Goal: Task Accomplishment & Management: Manage account settings

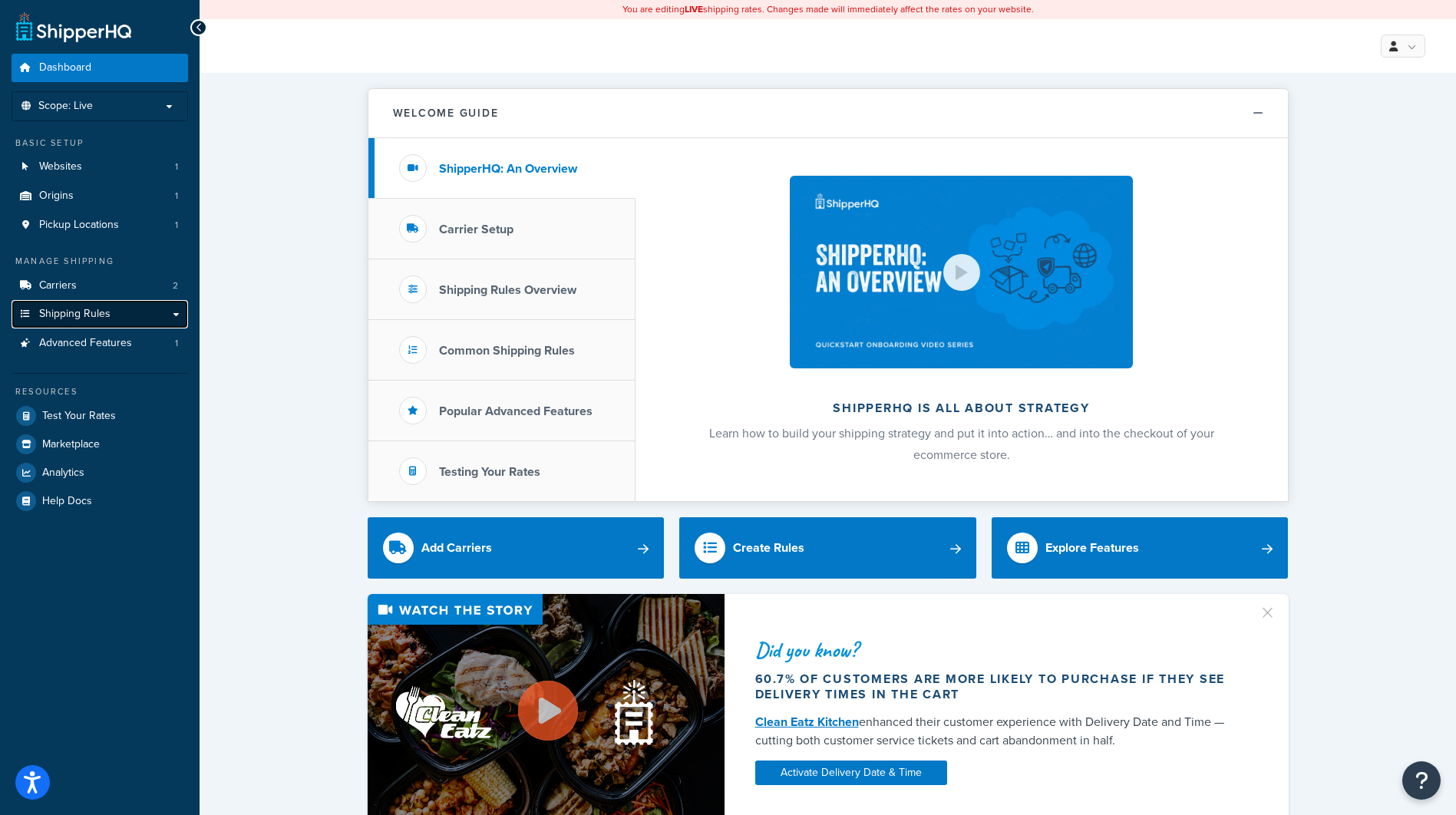
click at [131, 307] on link "Shipping Rules" at bounding box center [99, 315] width 176 height 28
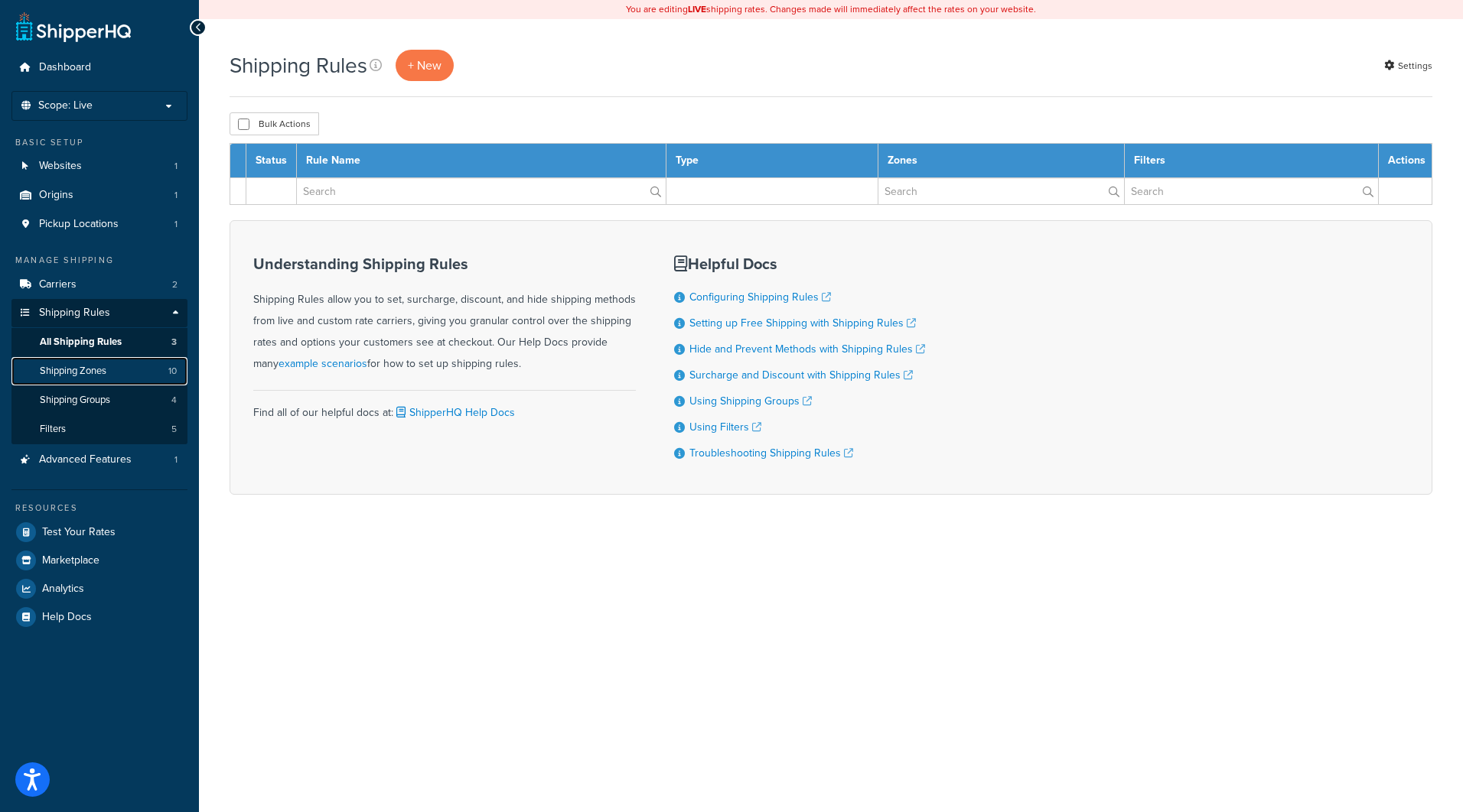
click at [85, 366] on span "Shipping Zones" at bounding box center [72, 372] width 67 height 13
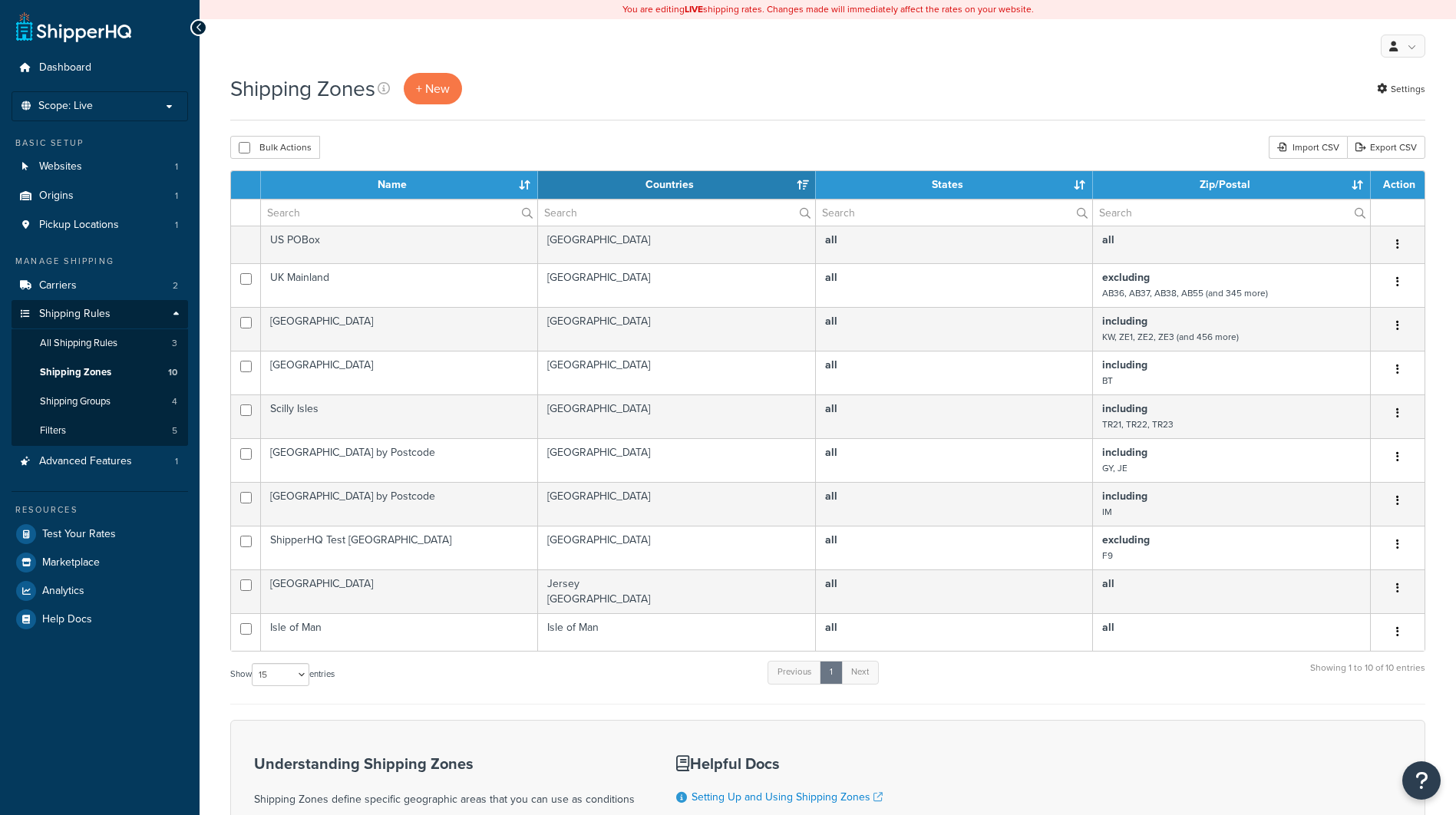
select select "15"
click at [436, 86] on span "+ New" at bounding box center [433, 89] width 34 height 18
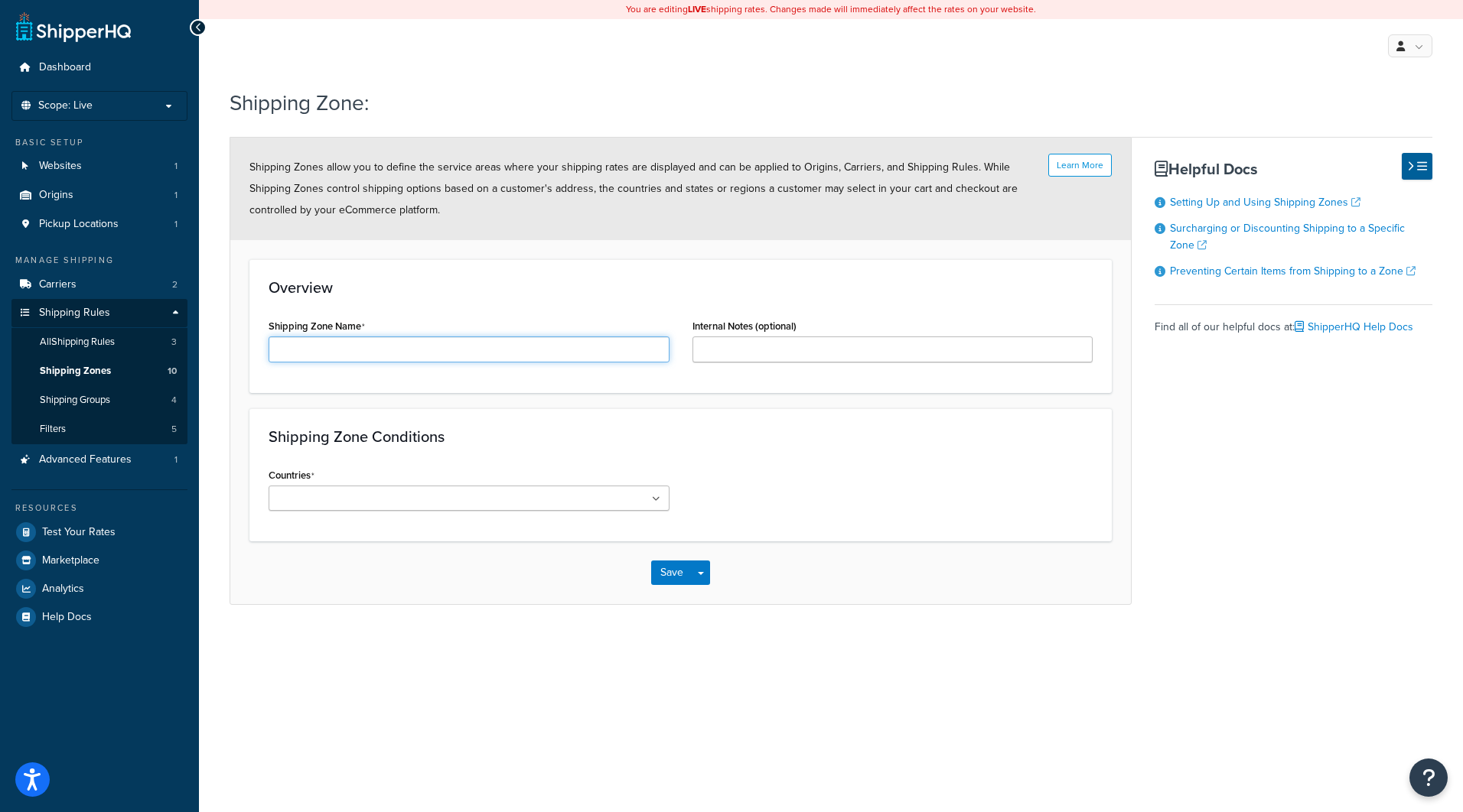
click at [428, 359] on input "Shipping Zone Name" at bounding box center [469, 350] width 401 height 26
type input "Republic of Ireland (ROI)"
click at [743, 337] on input "Internal Notes (optional)" at bounding box center [892, 350] width 401 height 26
type input "Set to exclude ROI from NI orders"
click at [318, 500] on input "Countries" at bounding box center [341, 499] width 135 height 17
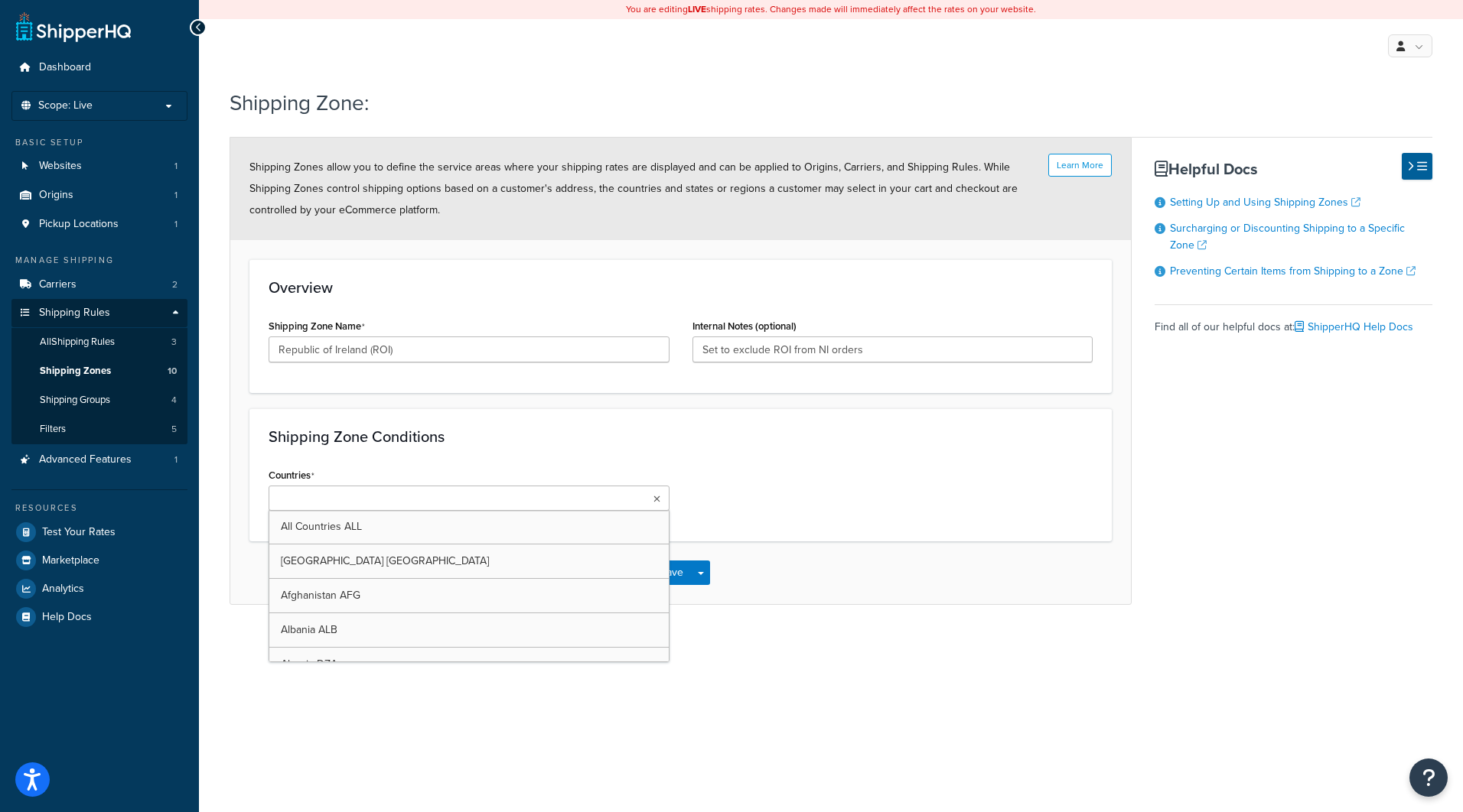
click at [318, 500] on input "Countries" at bounding box center [341, 499] width 135 height 17
click at [734, 535] on div "Shipping Zone Conditions Countries All Countries ALL United States USA Afghanis…" at bounding box center [681, 477] width 862 height 137
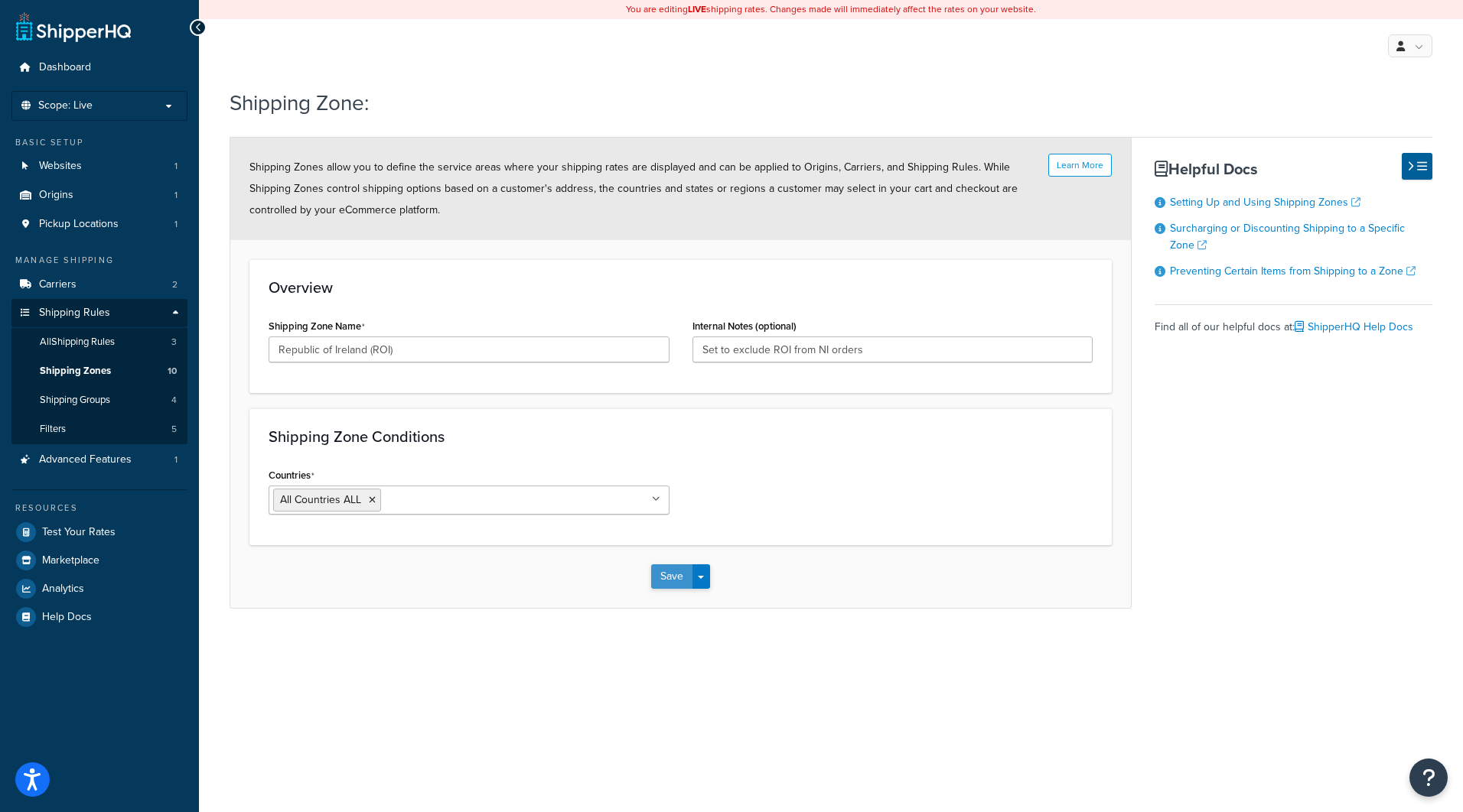
click at [669, 572] on button "Save" at bounding box center [671, 576] width 41 height 24
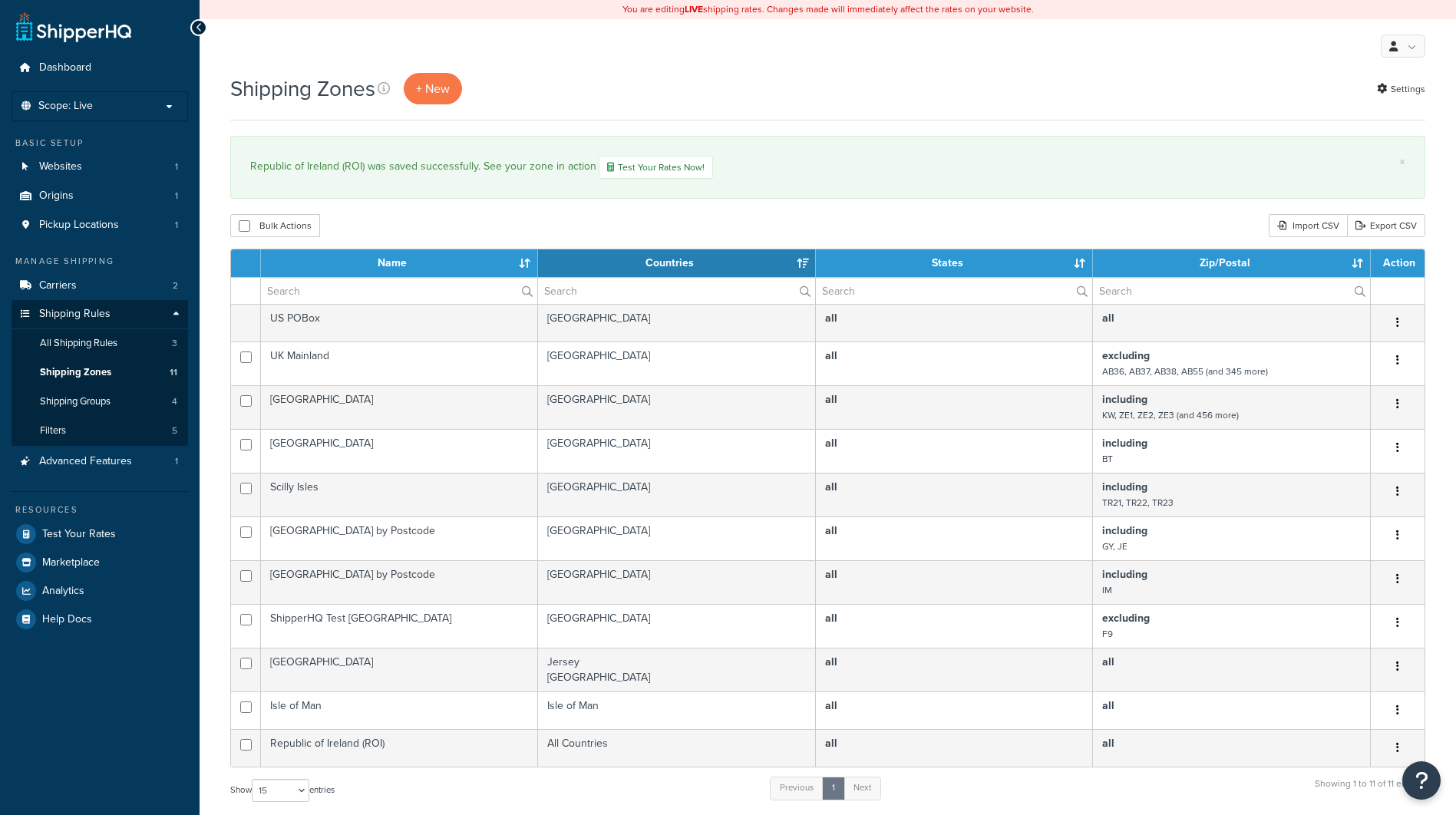
select select "15"
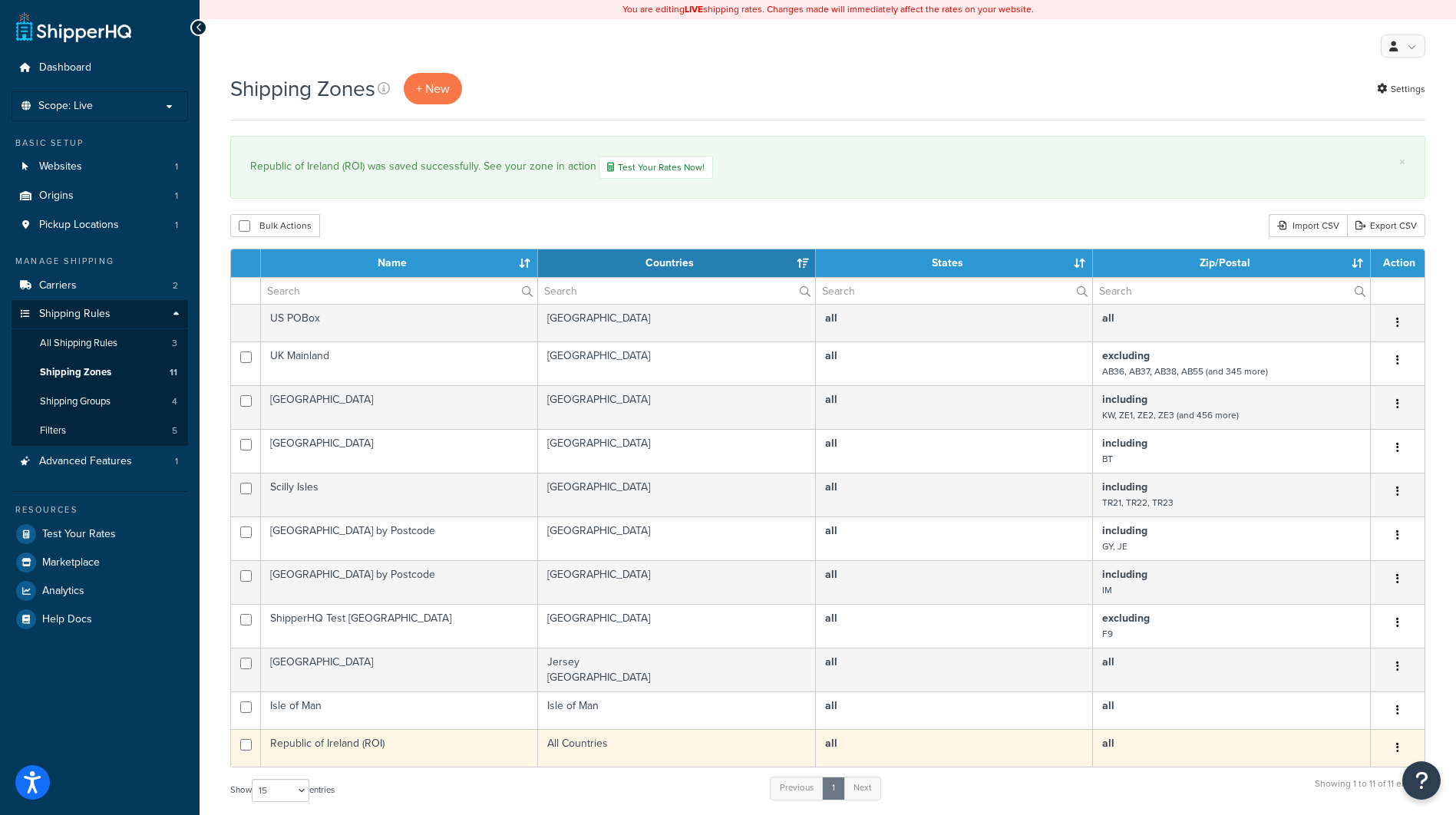
click at [1395, 747] on button "button" at bounding box center [1397, 748] width 22 height 24
click at [1312, 782] on link "Edit" at bounding box center [1335, 780] width 121 height 31
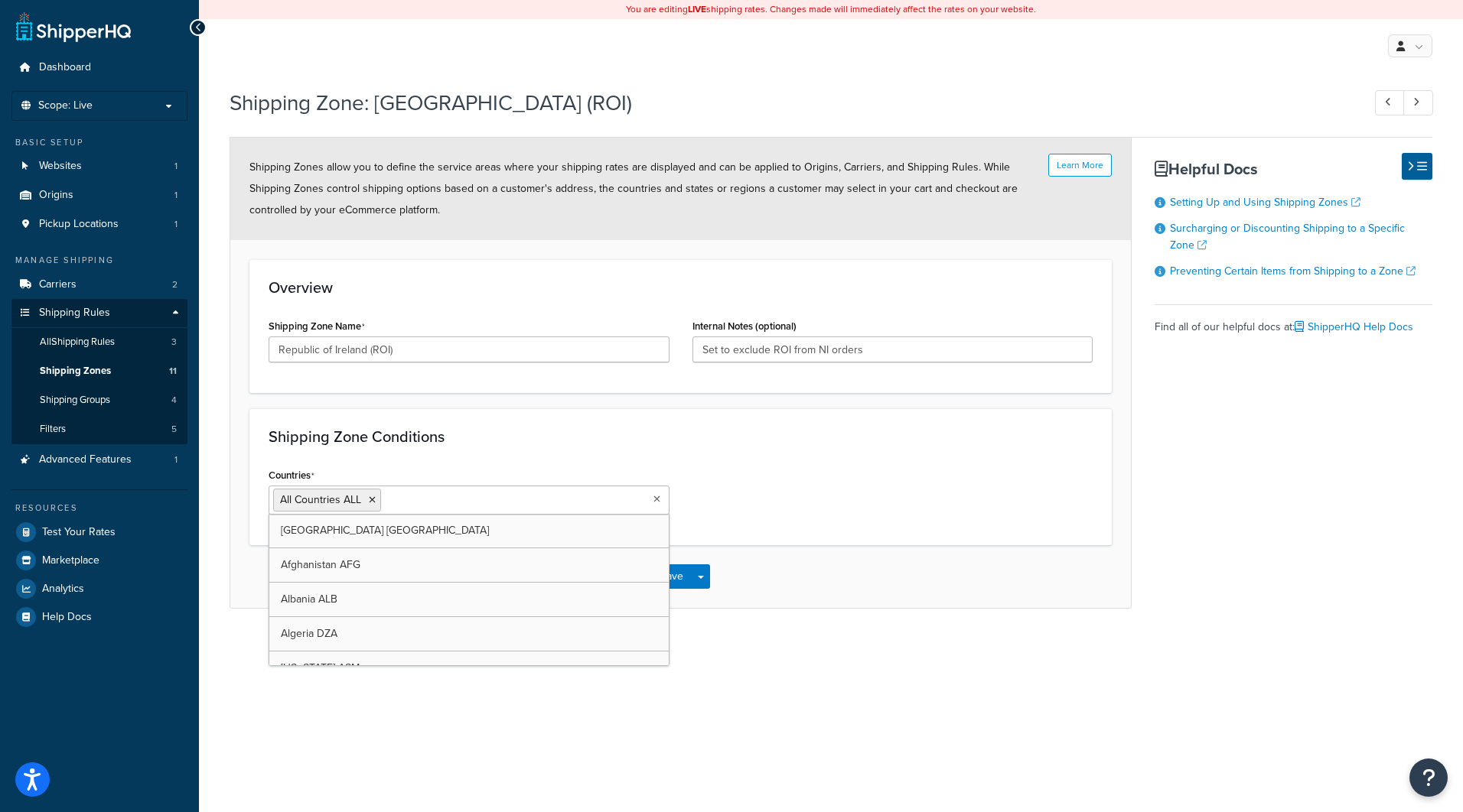
click at [659, 503] on icon at bounding box center [656, 499] width 7 height 9
drag, startPoint x: 497, startPoint y: 491, endPoint x: 448, endPoint y: 489, distance: 49.0
click at [131, 482] on div "Dashboard Scope: Live Basic Setup Websites 1 Origins 1 Pickup Locations 1 Manag…" at bounding box center [732, 406] width 1463 height 812
click at [482, 493] on input "Countries" at bounding box center [453, 499] width 135 height 17
type input "ex"
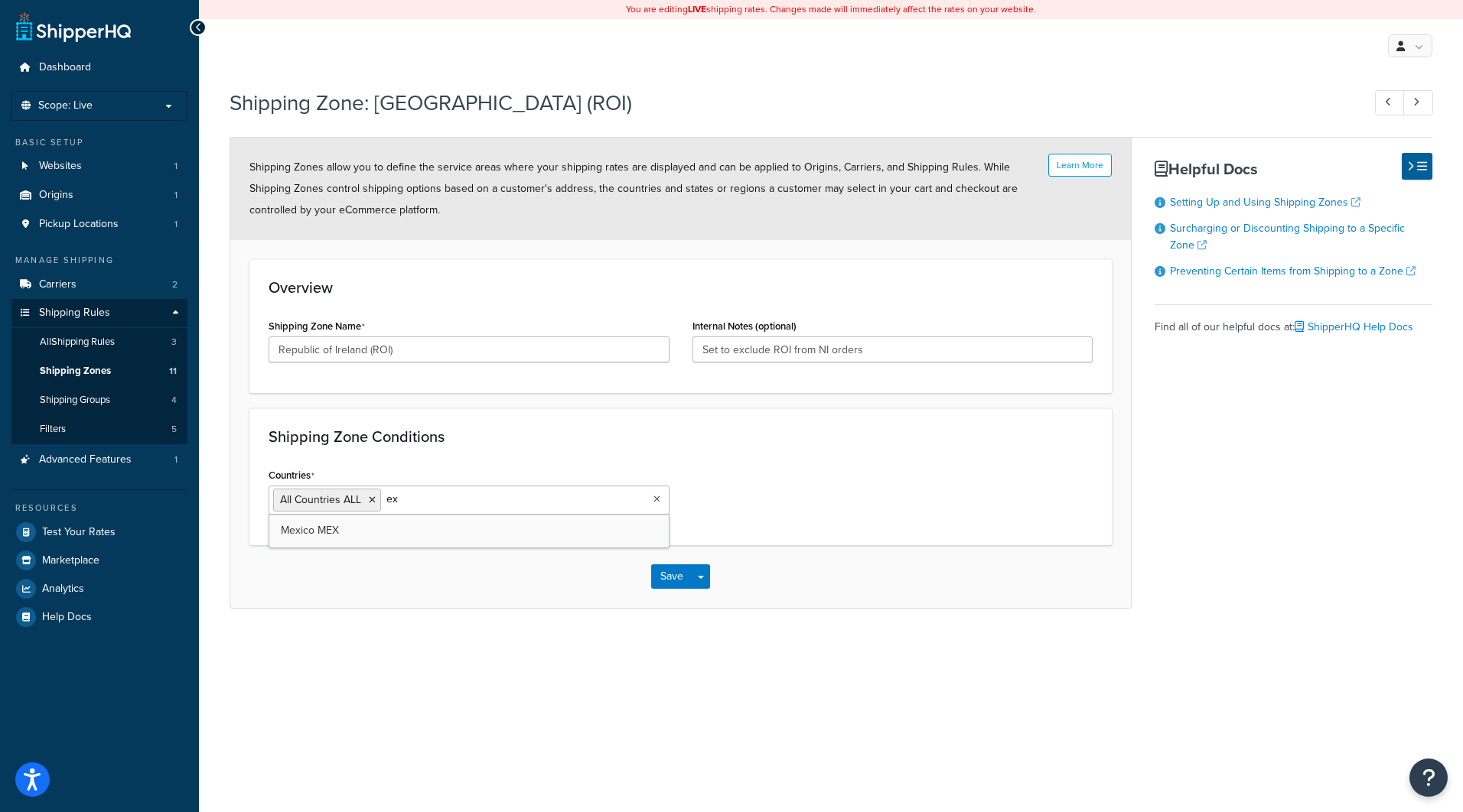
click at [584, 456] on div "Shipping Zone Conditions Countries All Countries ALL ex Mexico MEX" at bounding box center [681, 477] width 862 height 137
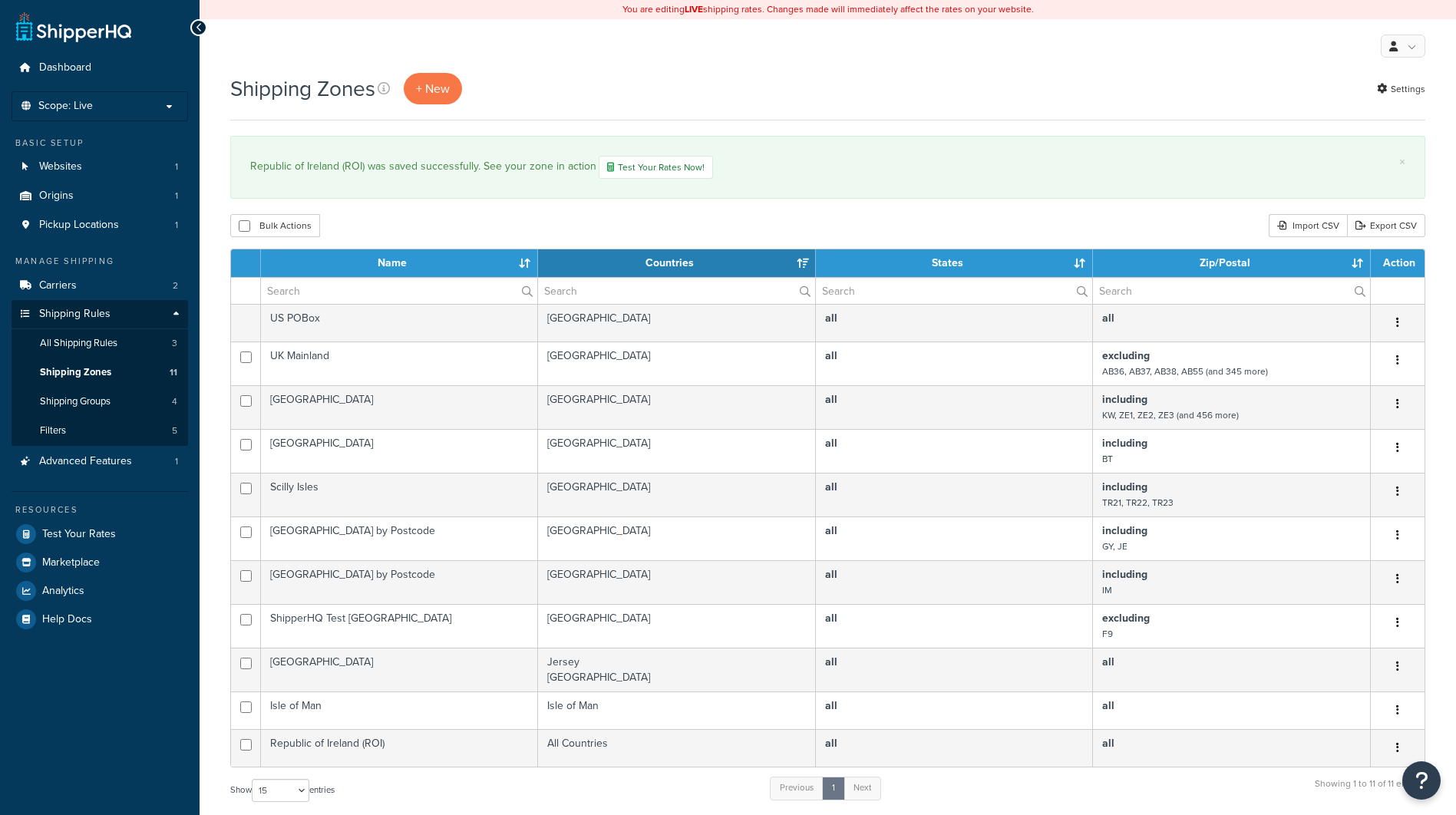
select select "15"
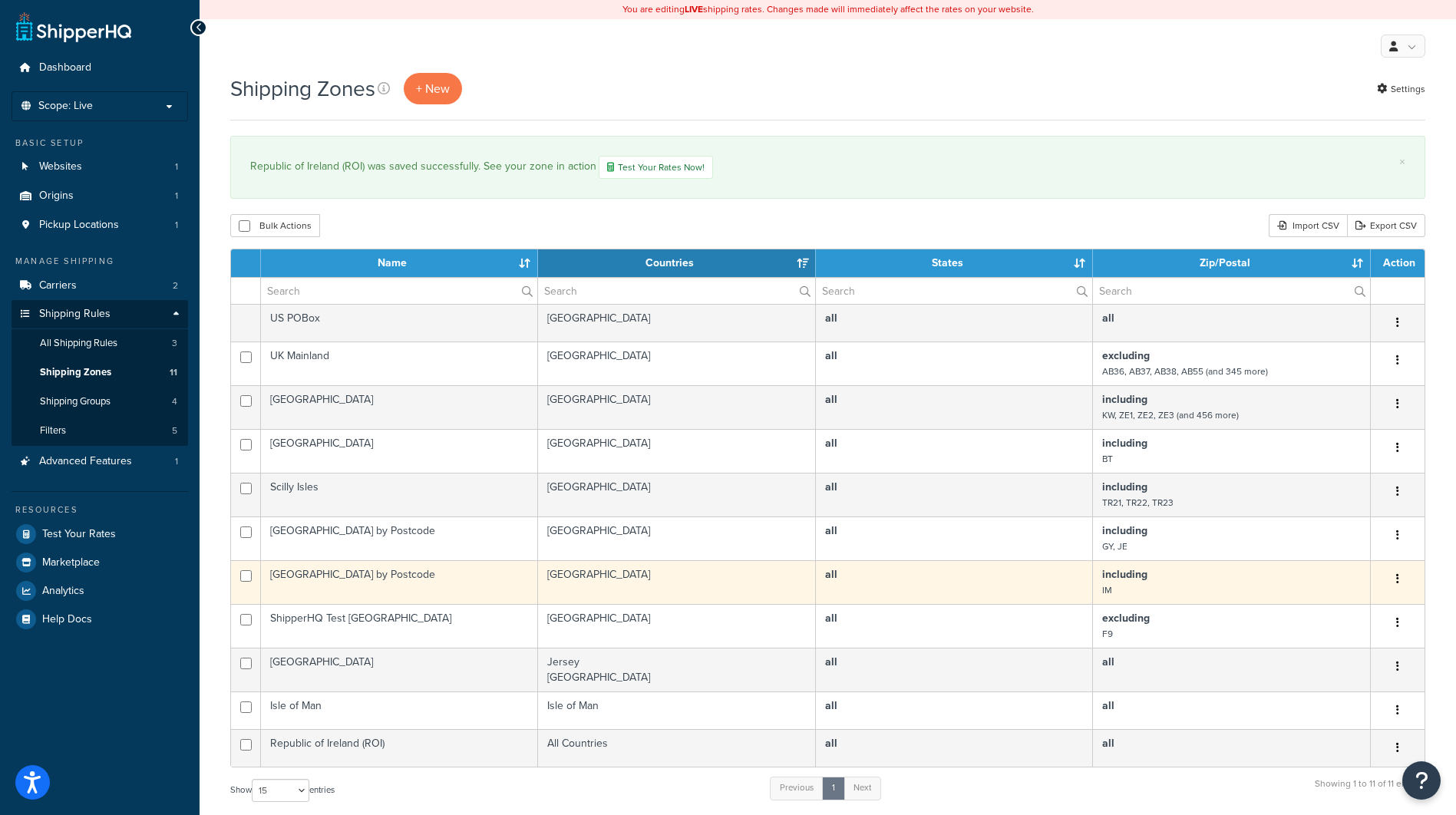
click at [1395, 580] on button "button" at bounding box center [1397, 579] width 22 height 24
click at [1330, 610] on link "Edit" at bounding box center [1335, 611] width 121 height 31
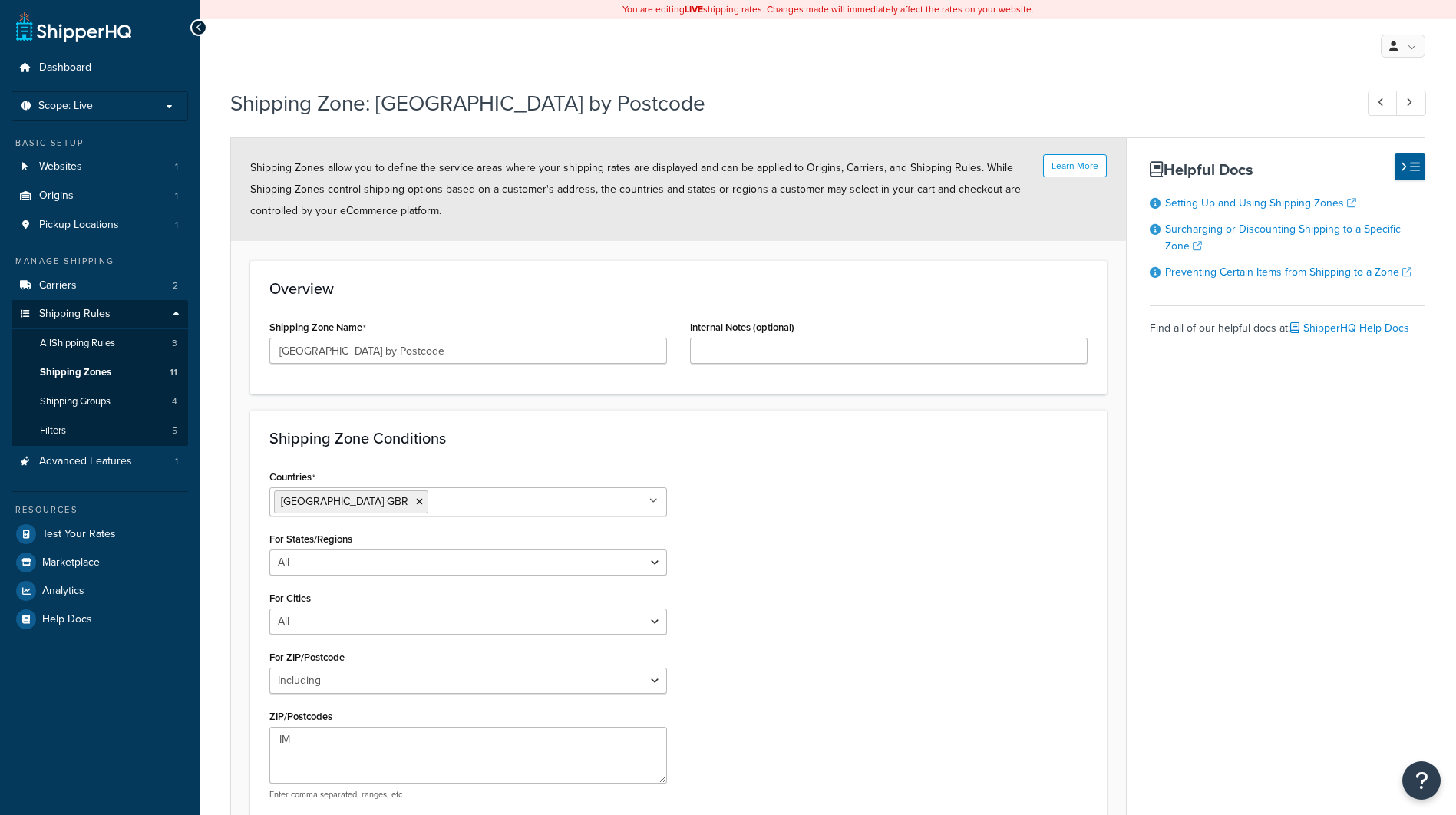
select select "including"
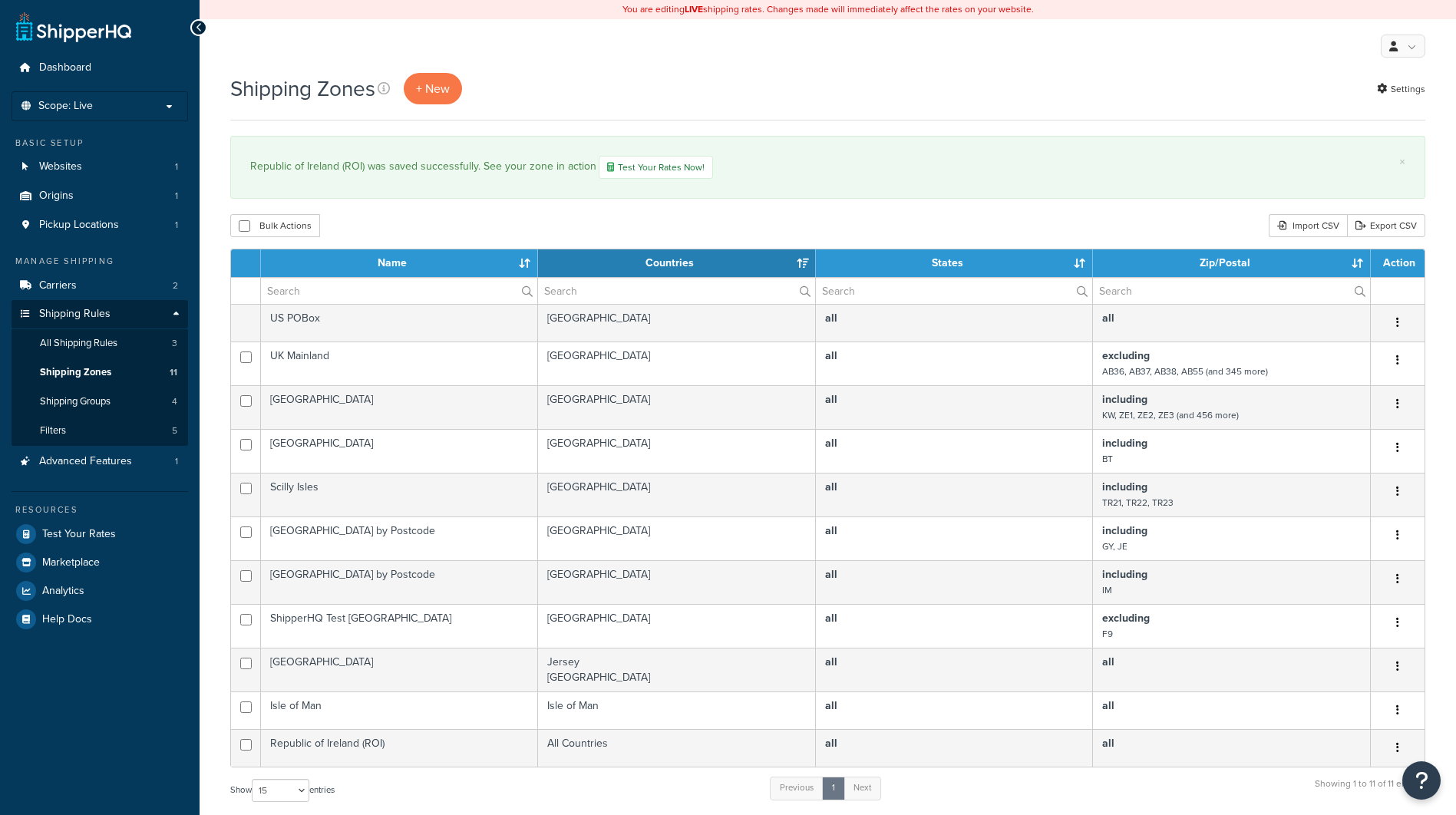
select select "15"
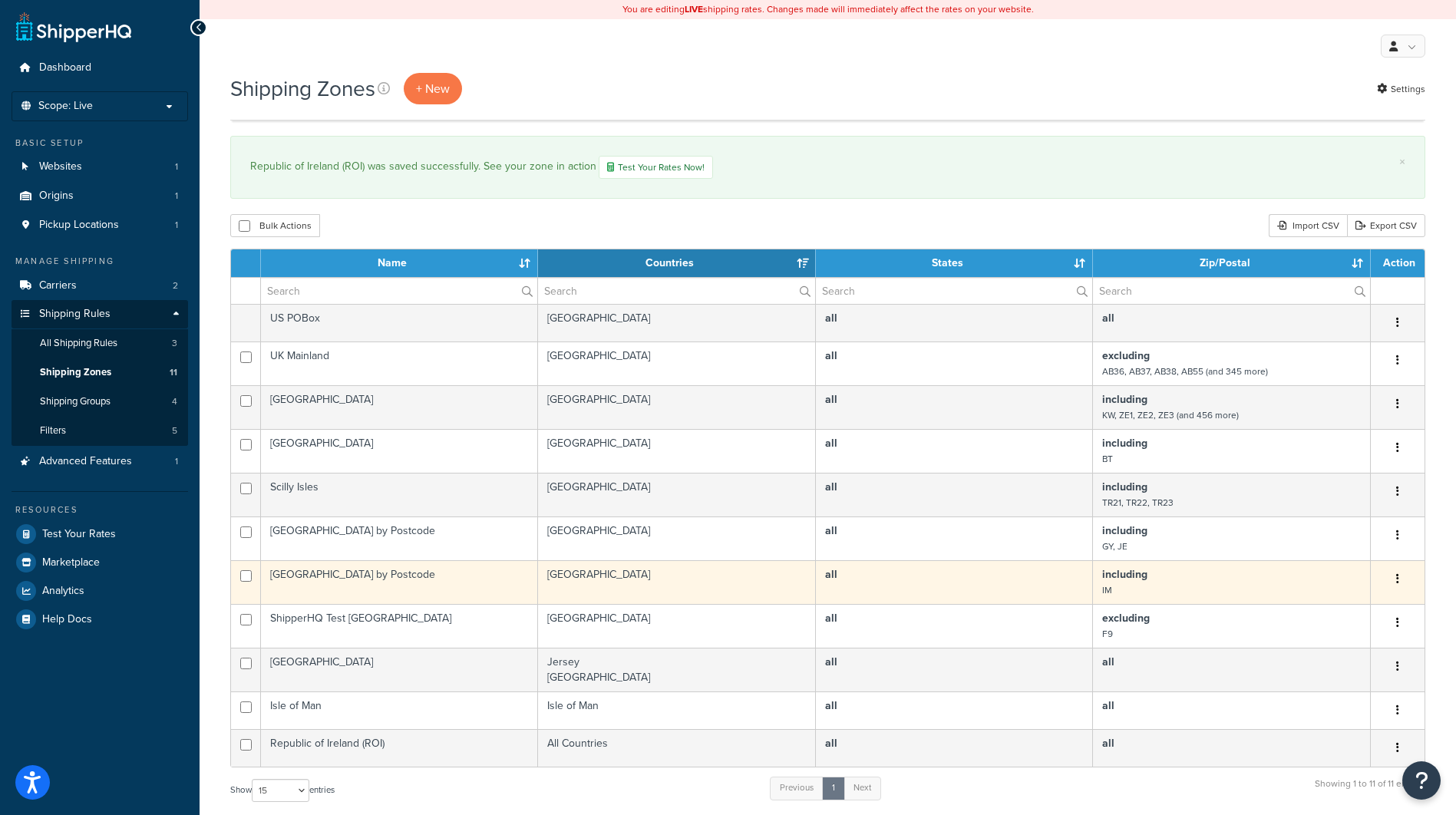
scroll to position [343, 0]
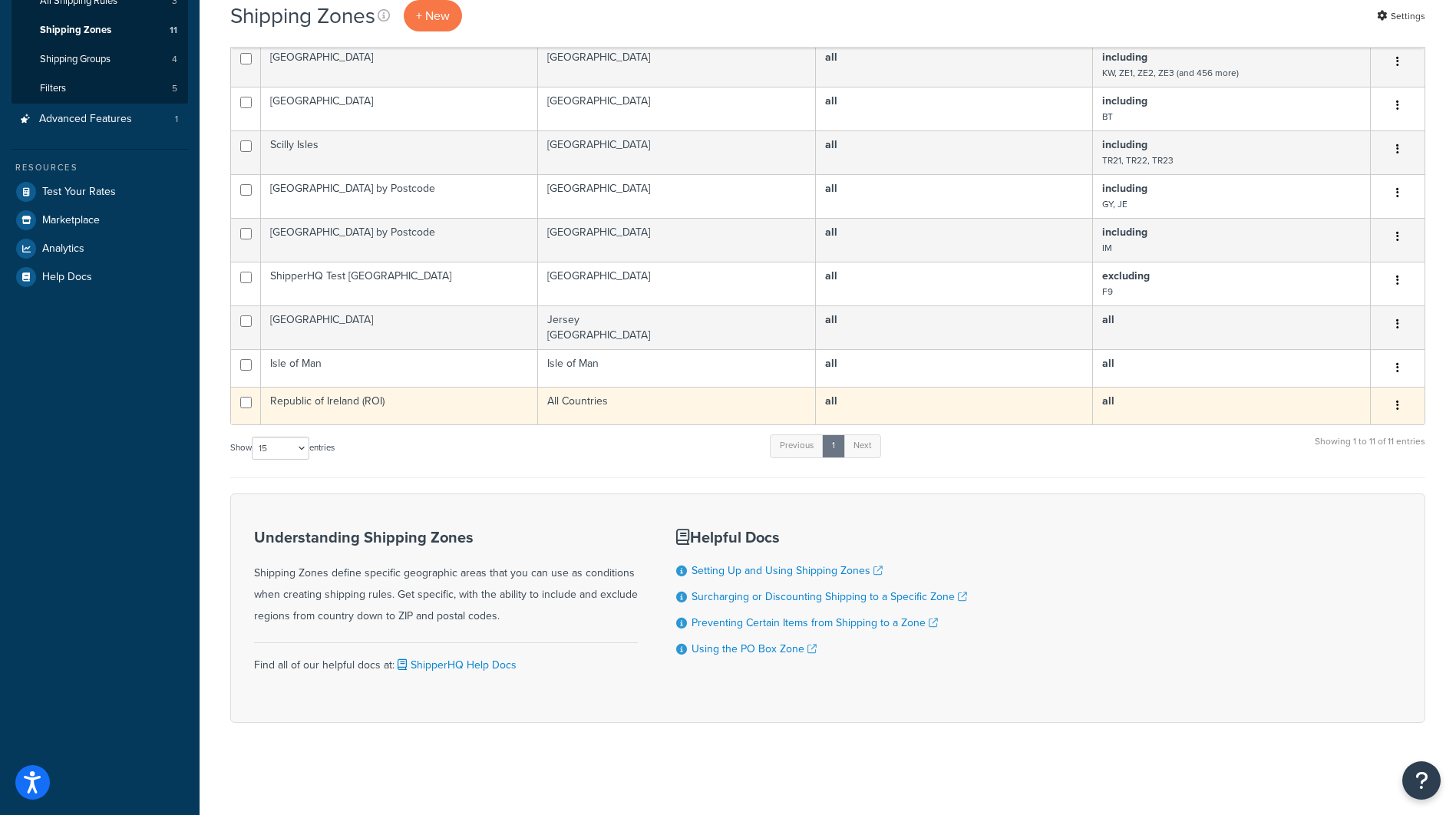
click at [1399, 406] on button "button" at bounding box center [1397, 406] width 22 height 24
click at [1330, 446] on link "Edit" at bounding box center [1335, 436] width 121 height 31
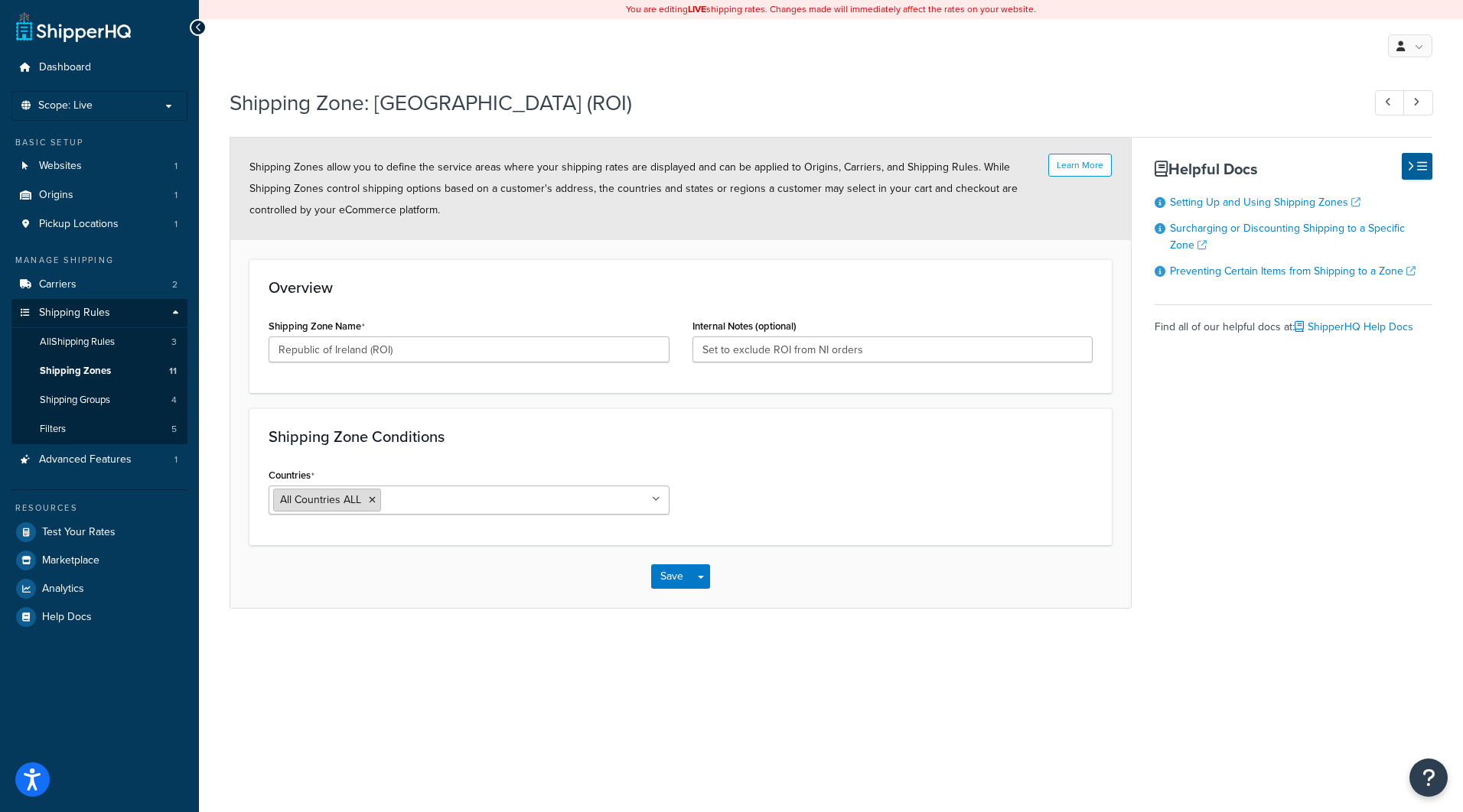
click at [370, 502] on icon at bounding box center [372, 500] width 7 height 9
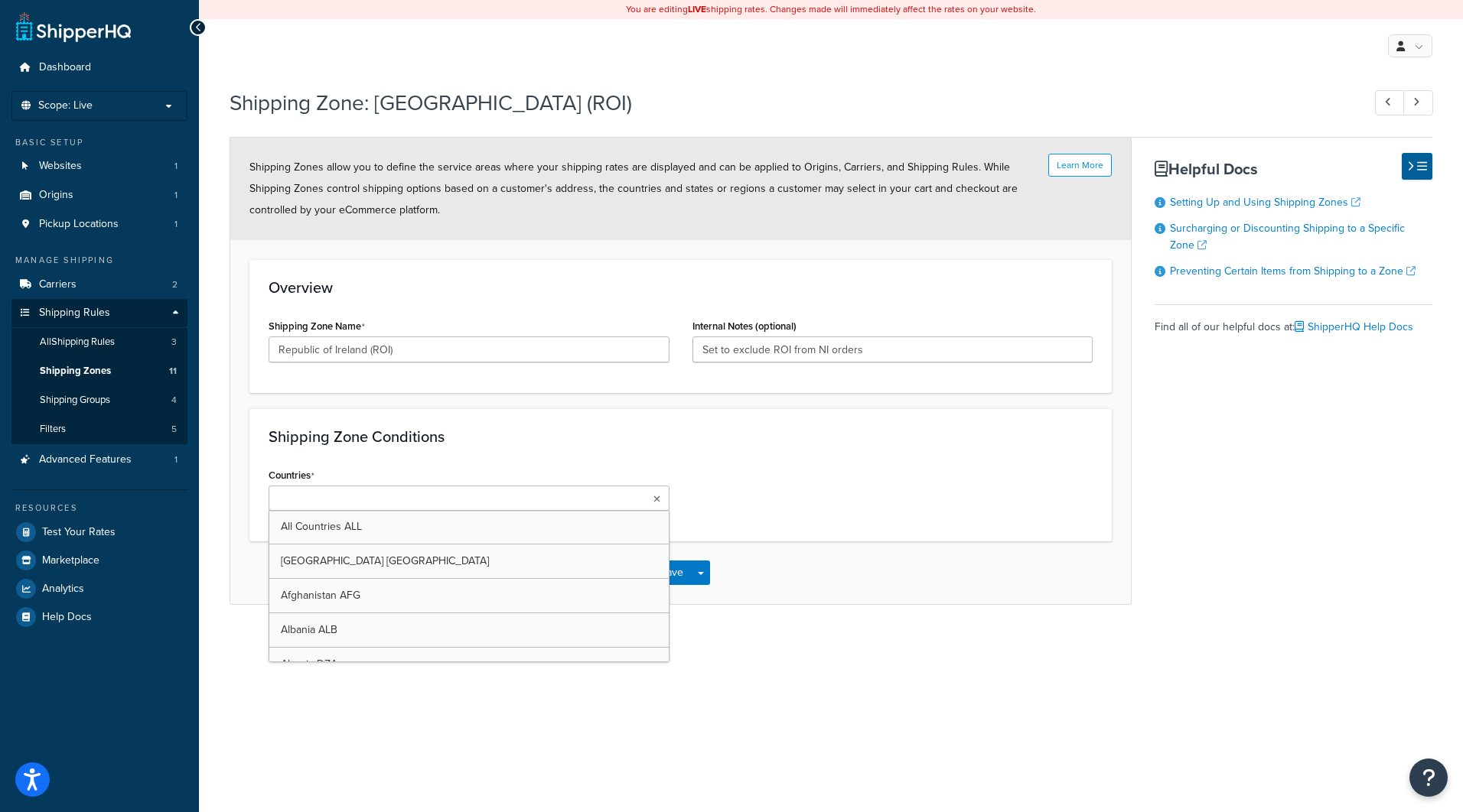
click at [370, 502] on input "Countries" at bounding box center [341, 499] width 135 height 17
type input "united"
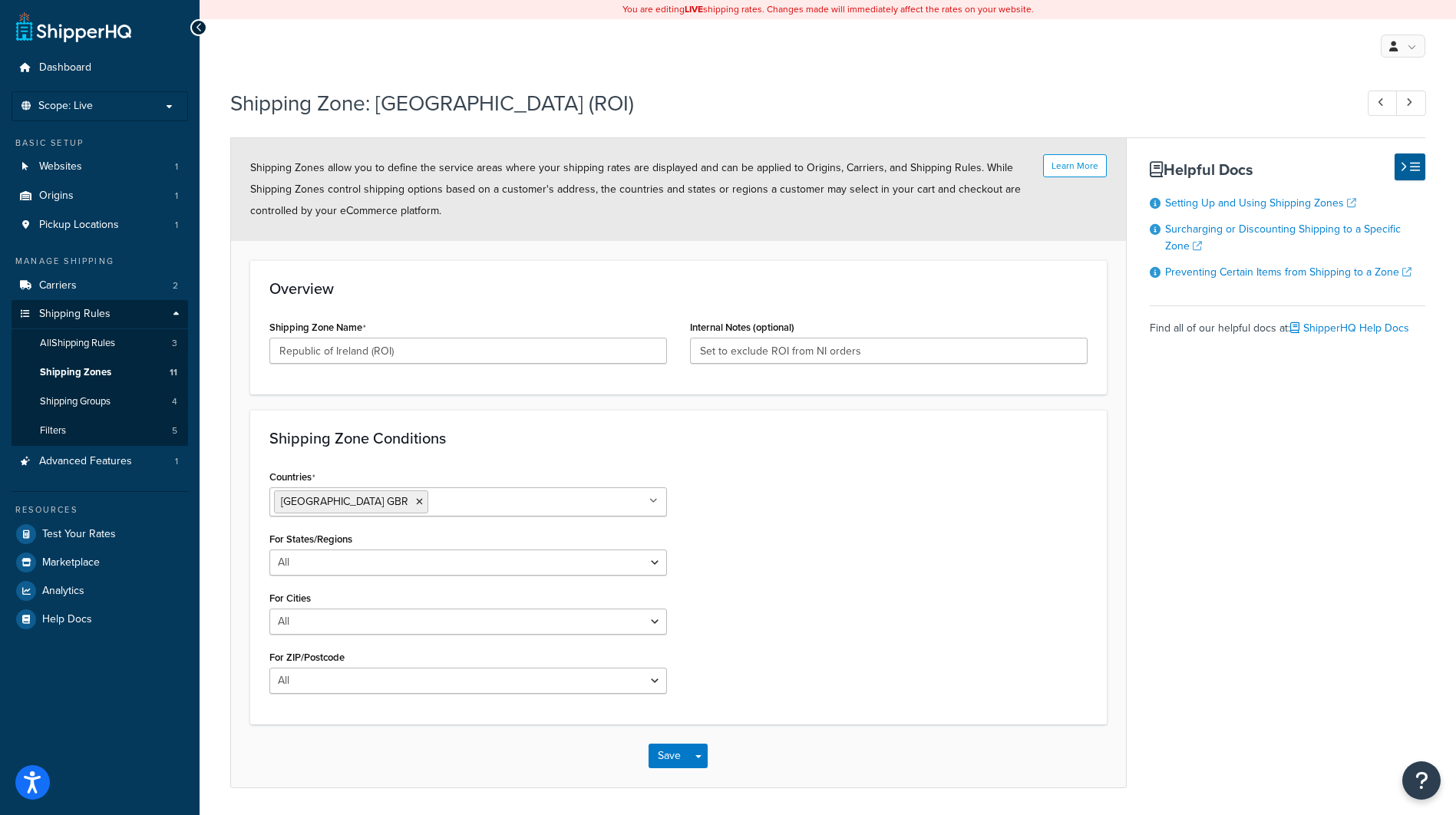
click at [778, 566] on div "Countries [GEOGRAPHIC_DATA] [GEOGRAPHIC_DATA] All Countries ALL [GEOGRAPHIC_DAT…" at bounding box center [678, 586] width 841 height 239
click at [456, 575] on select "All Including Excluding" at bounding box center [468, 562] width 397 height 26
select select "excluding"
click at [269, 549] on select "All Including Excluding" at bounding box center [468, 562] width 397 height 26
click at [455, 630] on input "State/Regions" at bounding box center [468, 622] width 397 height 26
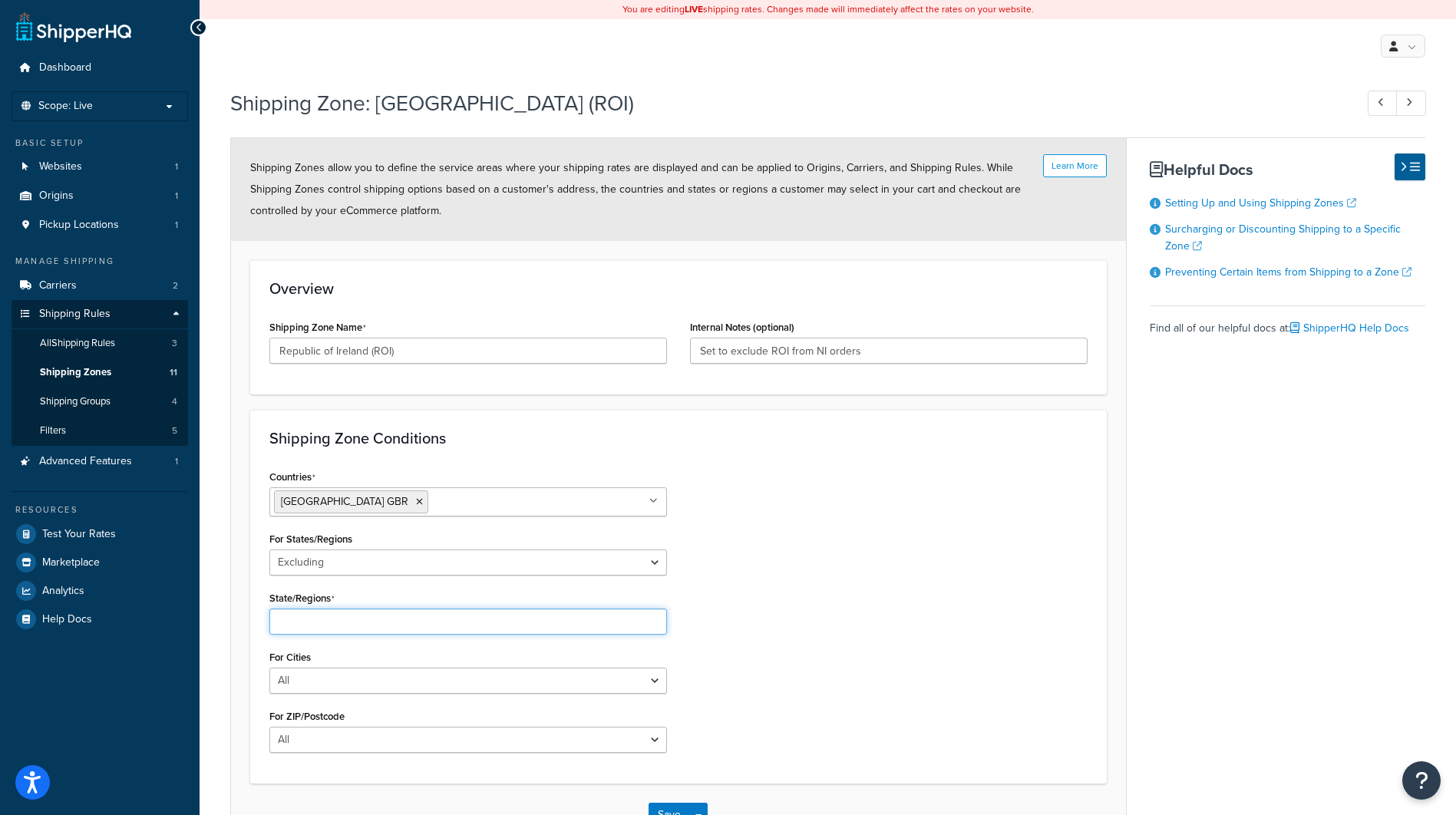
type input "n"
click at [448, 676] on div "For Cities All Including Excluding" at bounding box center [468, 670] width 397 height 48
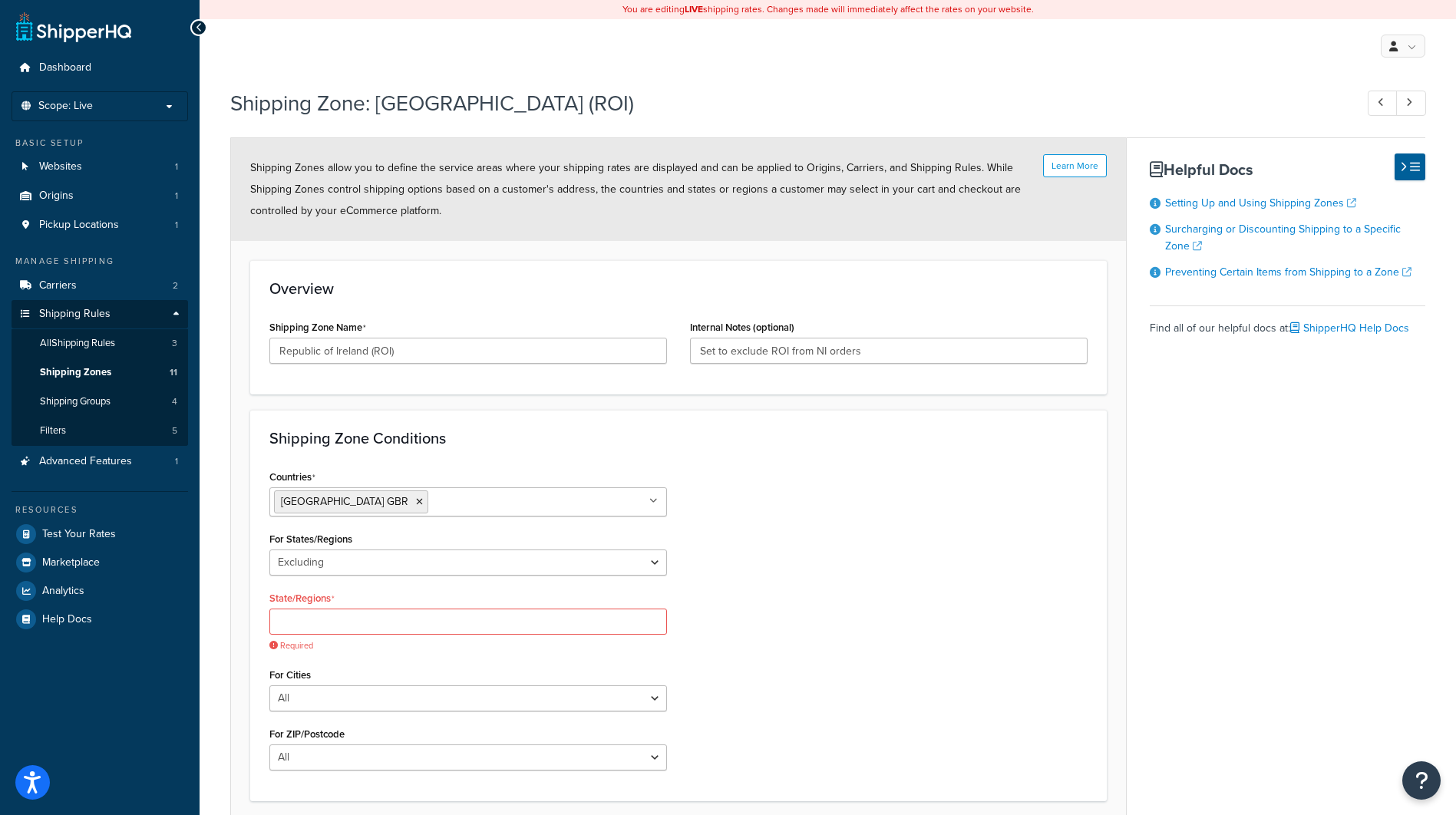
click at [448, 676] on div "For Cities All Including Excluding" at bounding box center [468, 688] width 397 height 48
click at [447, 693] on select "All Including Excluding" at bounding box center [468, 699] width 397 height 26
drag, startPoint x: 842, startPoint y: 691, endPoint x: 875, endPoint y: 676, distance: 36.2
click at [842, 691] on div "Countries United Kingdom GBR All Countries ALL United States USA Afghanistan AF…" at bounding box center [678, 624] width 841 height 316
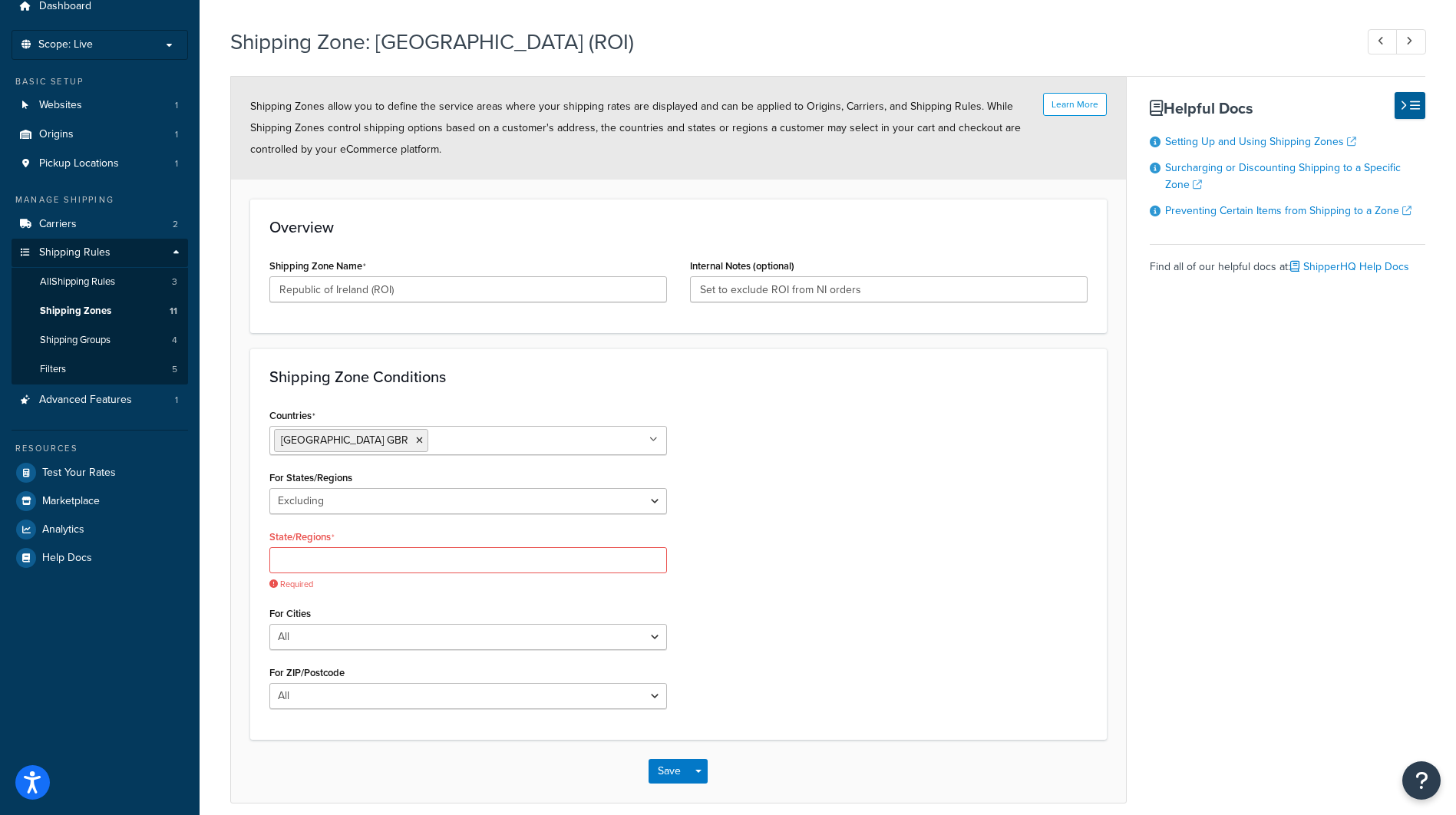
scroll to position [126, 0]
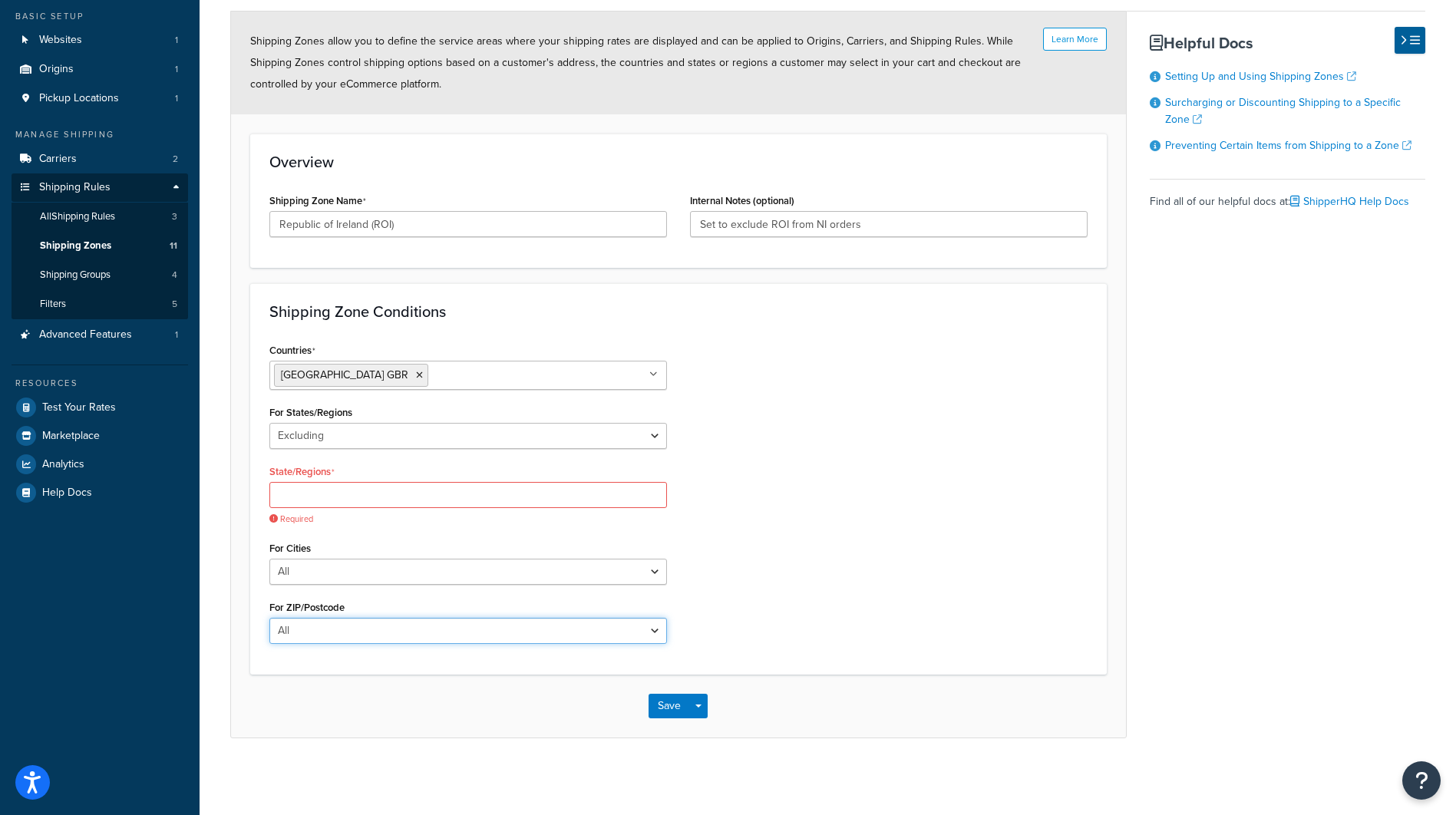
click at [387, 633] on select "All Including Excluding" at bounding box center [468, 631] width 397 height 26
select select "excluding"
click at [269, 618] on select "All Including Excluding" at bounding box center [468, 631] width 397 height 26
click at [512, 436] on select "All Including Excluding" at bounding box center [468, 436] width 397 height 26
select select "all"
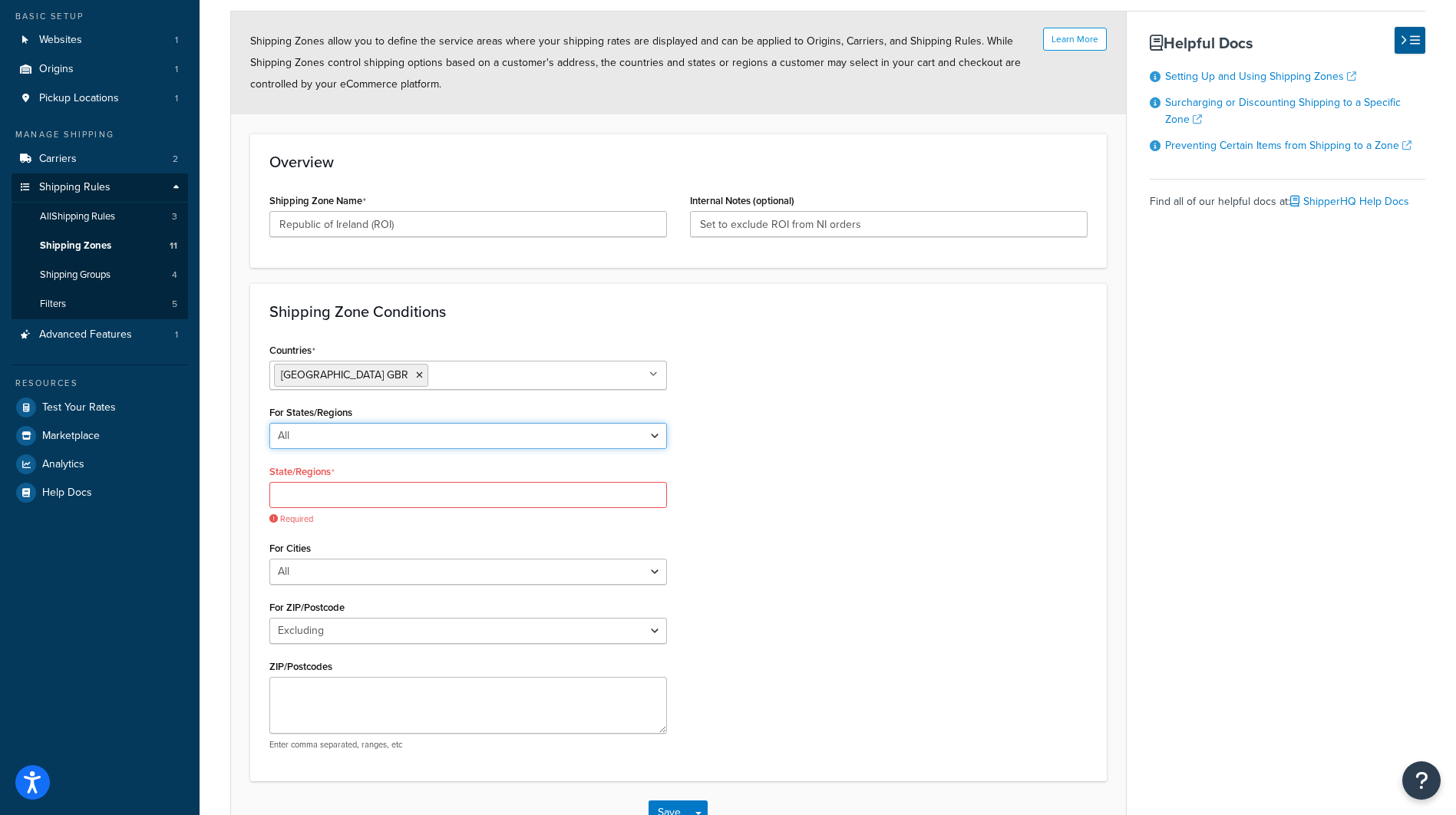
click at [269, 423] on select "All Including Excluding" at bounding box center [468, 436] width 397 height 26
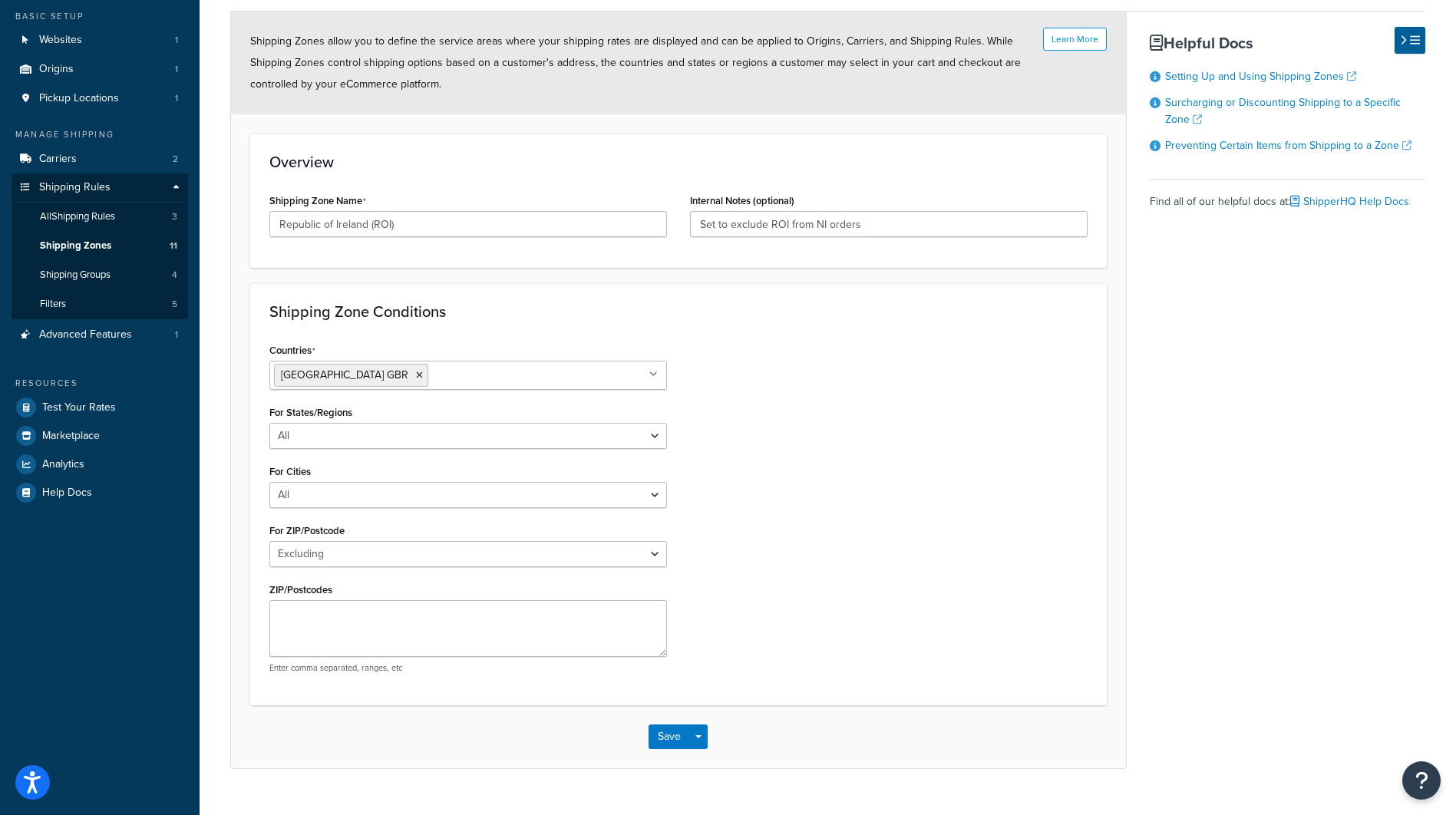
click at [978, 479] on div "Countries United Kingdom GBR All Countries ALL United States USA Afghanistan AF…" at bounding box center [678, 513] width 841 height 347
click at [425, 618] on textarea "ZIP/Postcodes" at bounding box center [468, 628] width 397 height 57
click at [433, 621] on textarea "ZIP/Postcodes" at bounding box center [468, 628] width 397 height 57
paste textarea "A41, A42, A45, A63, A67, A75, A81, A82, A83, A84, A85, A86, A91, A92, A94, A96,…"
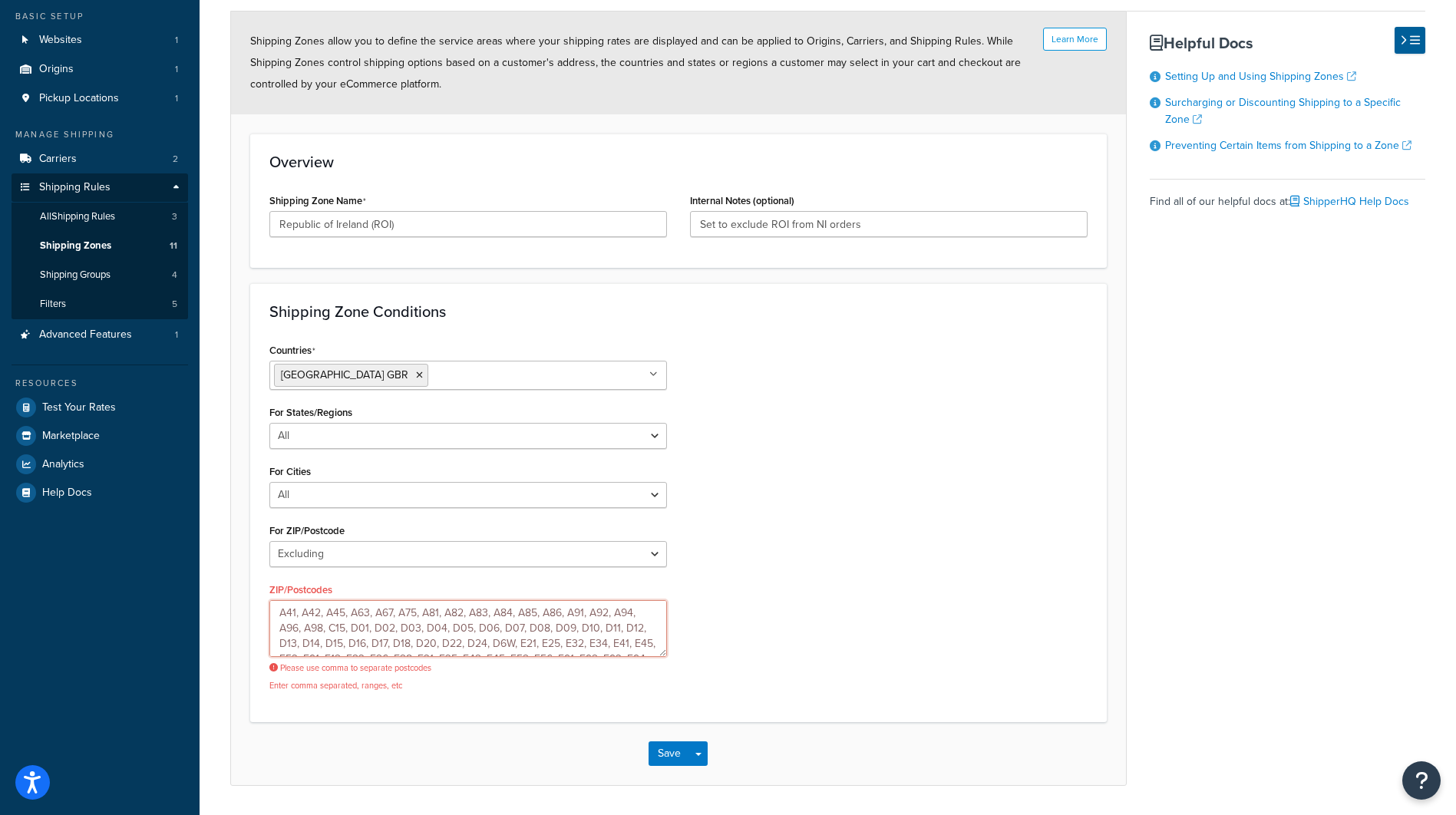
scroll to position [104, 0]
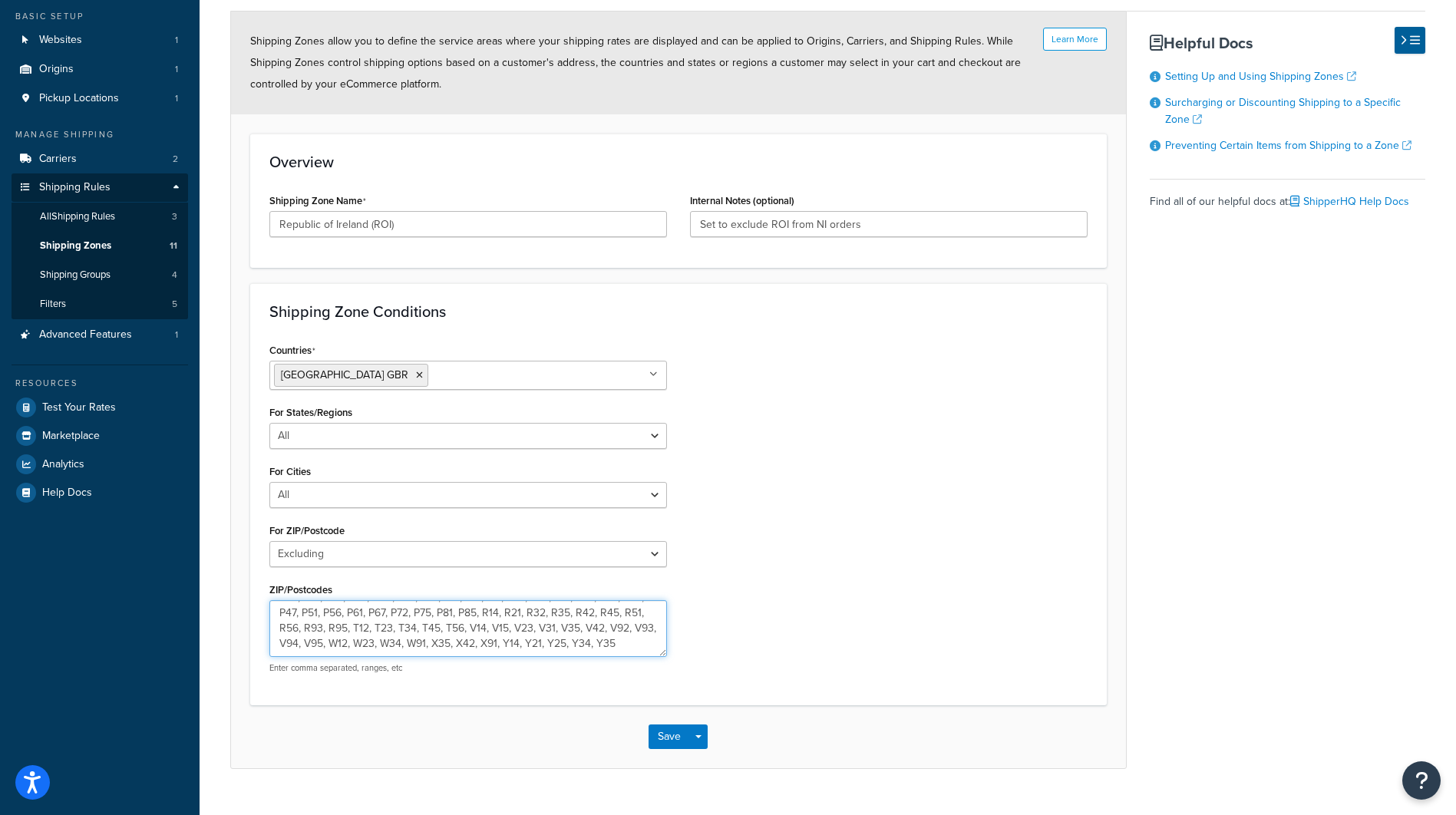
type textarea "A41, A42, A45, A63, A67, A75, A81, A82, A83, A84, A85, A86, A91, A92, A94, A96,…"
click at [661, 723] on div "Save Save Dropdown Save and Edit Save and Duplicate Save and Create New" at bounding box center [678, 737] width 895 height 63
click at [678, 744] on button "Save" at bounding box center [670, 737] width 41 height 24
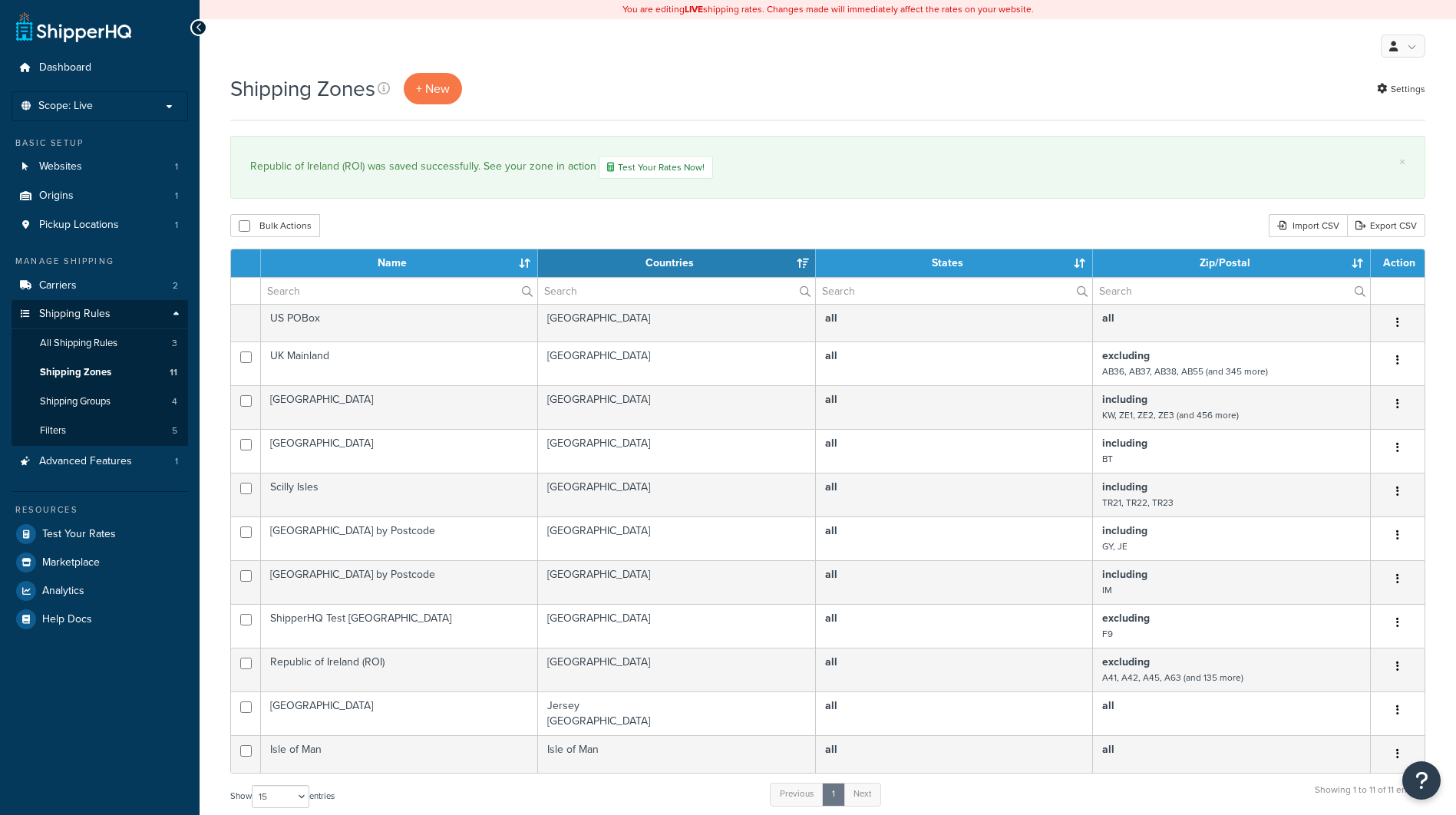
select select "15"
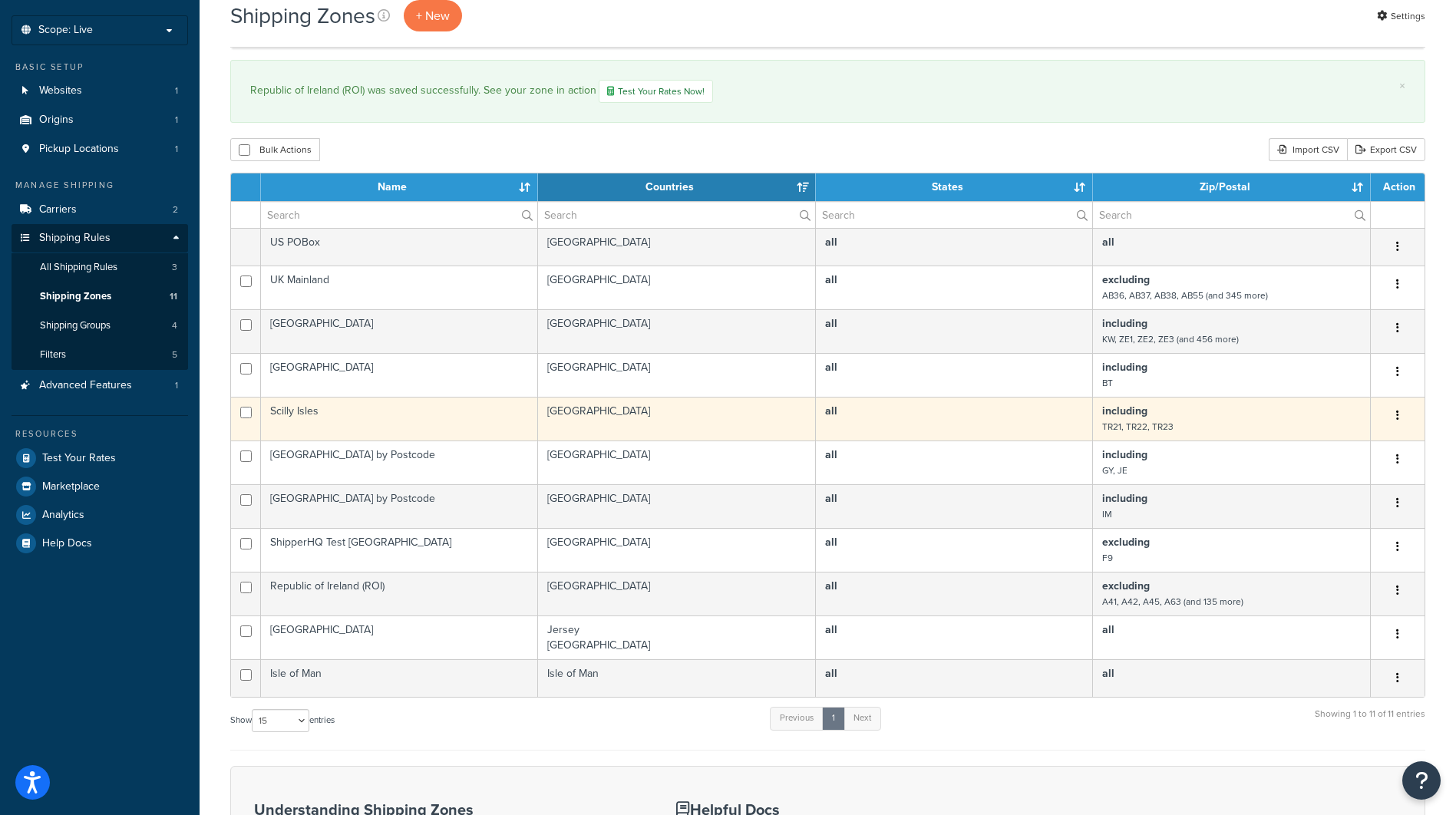
scroll to position [76, 0]
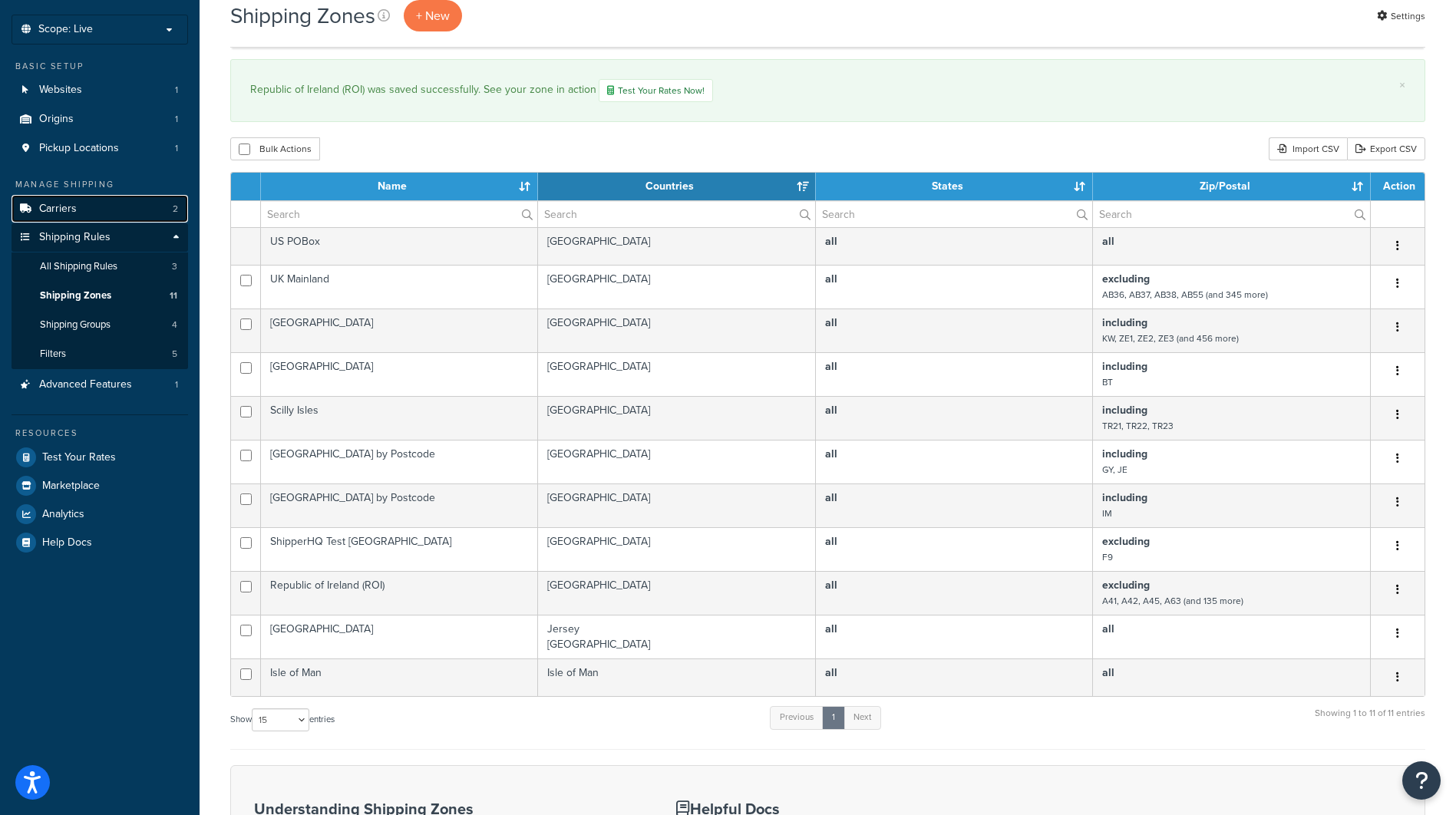
click at [72, 217] on link "Carriers 2" at bounding box center [99, 209] width 176 height 28
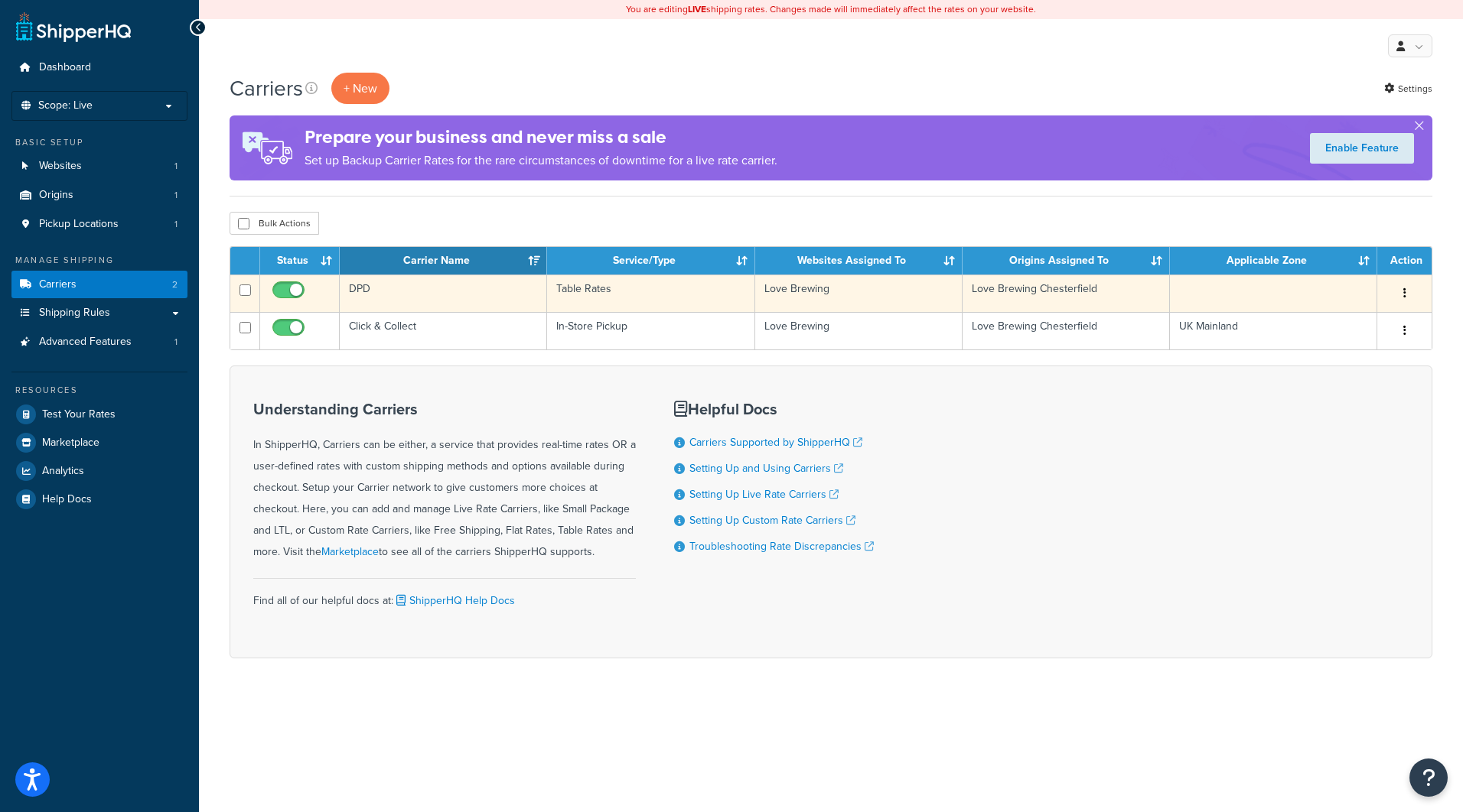
click at [1408, 296] on button "button" at bounding box center [1405, 294] width 22 height 24
click at [1332, 325] on link "Edit" at bounding box center [1342, 324] width 121 height 31
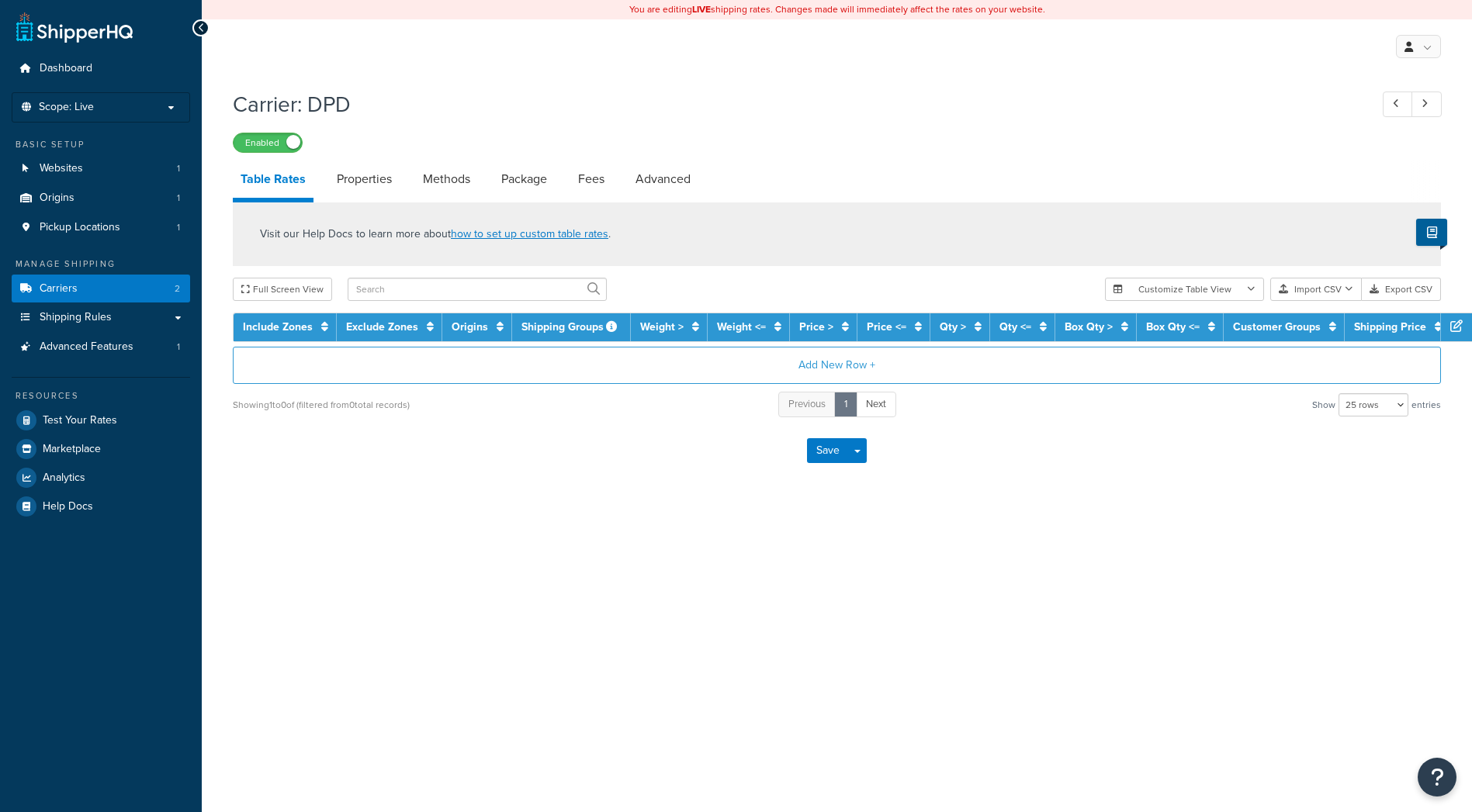
select select "25"
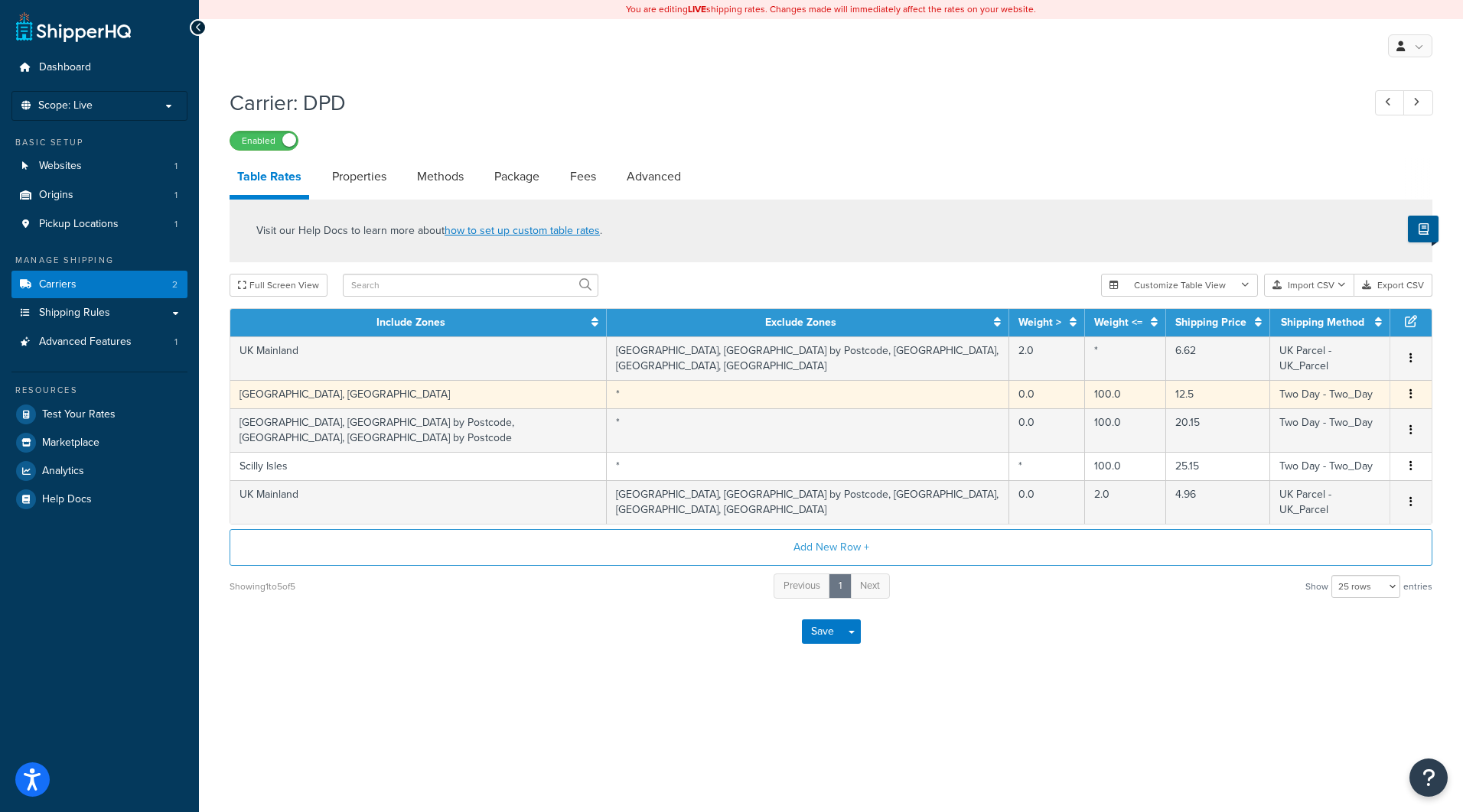
click at [1411, 396] on icon "button" at bounding box center [1410, 393] width 3 height 10
click at [1313, 364] on div "Edit" at bounding box center [1333, 365] width 109 height 31
select select "51884"
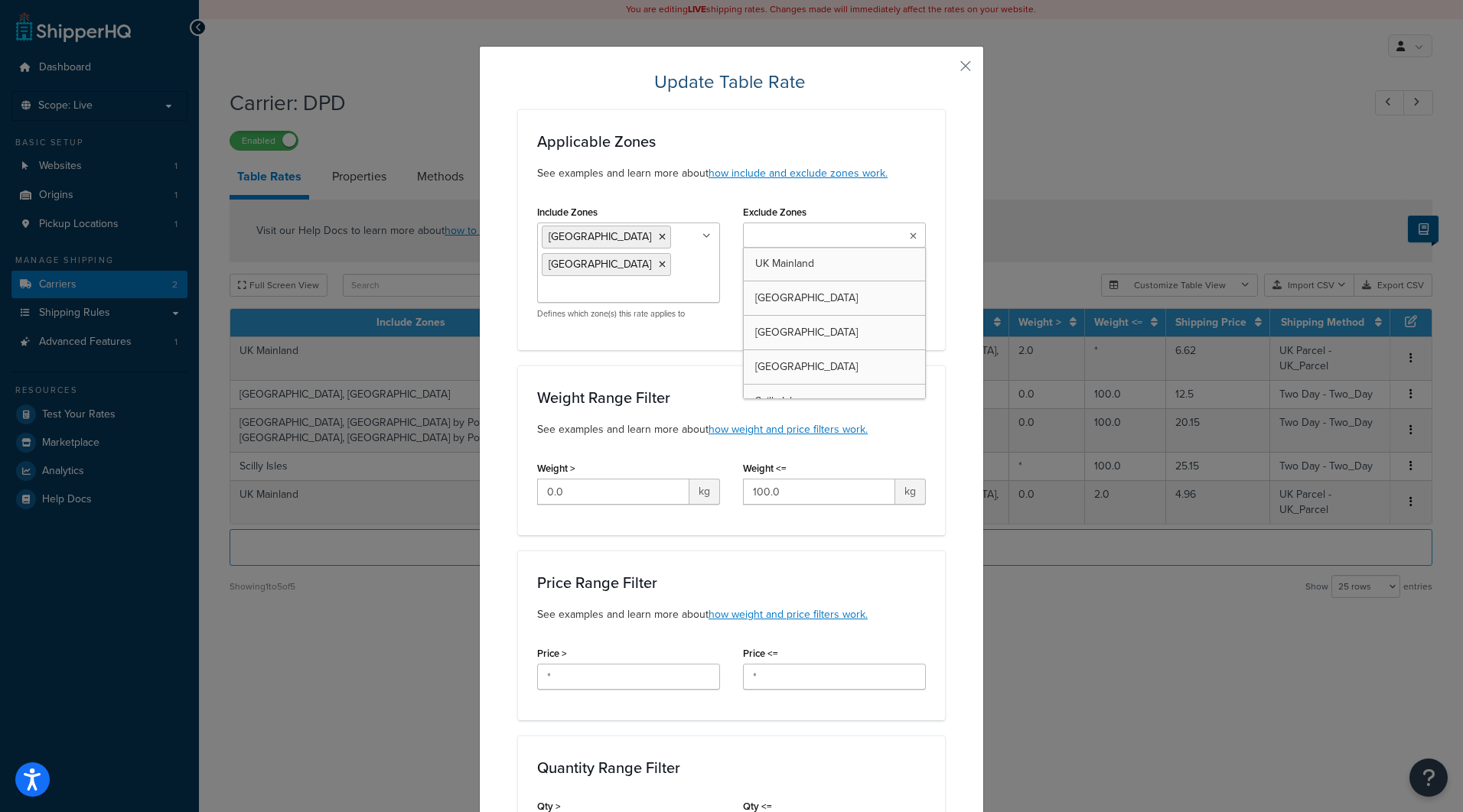
click at [910, 237] on icon at bounding box center [913, 237] width 7 height 9
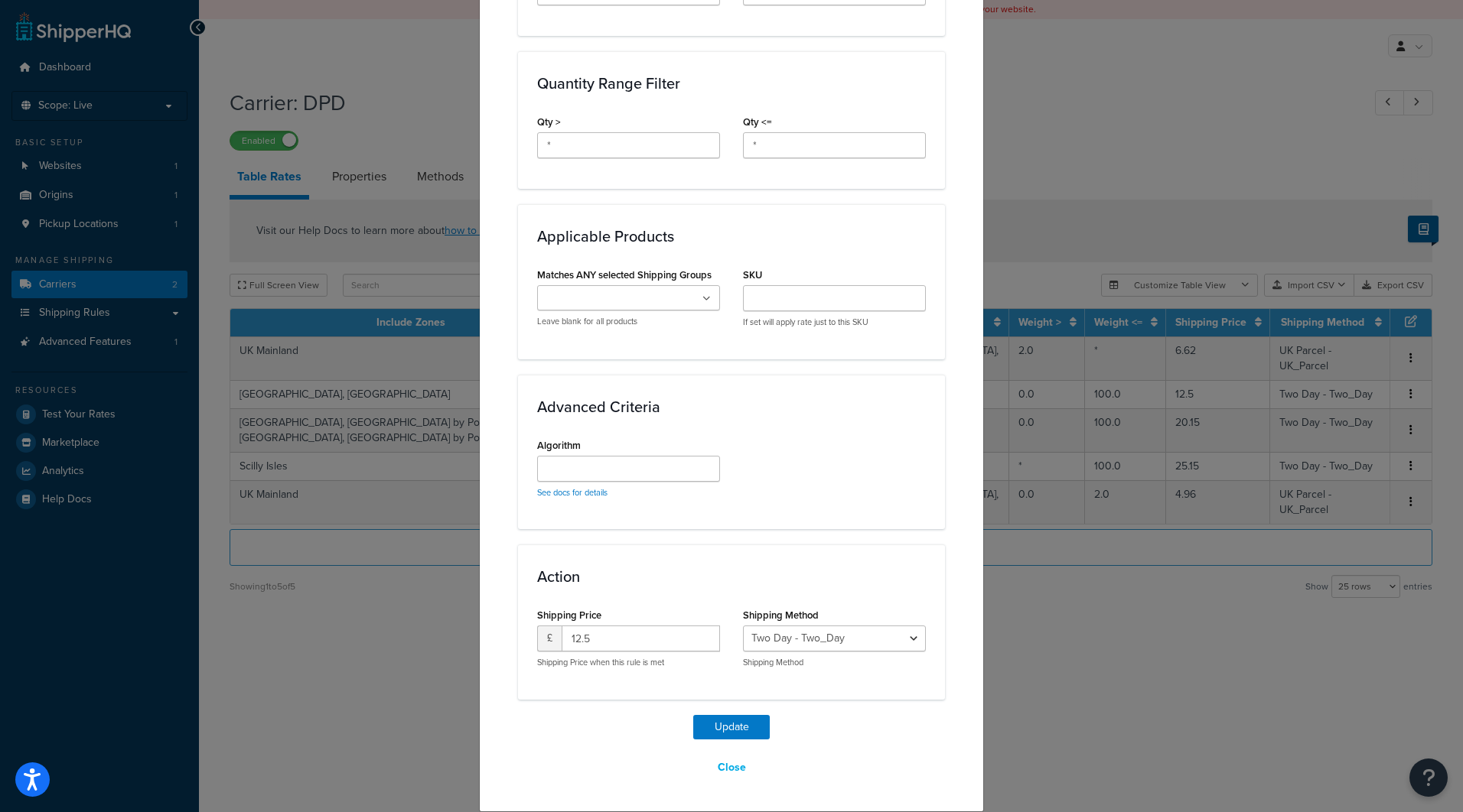
scroll to position [623, 0]
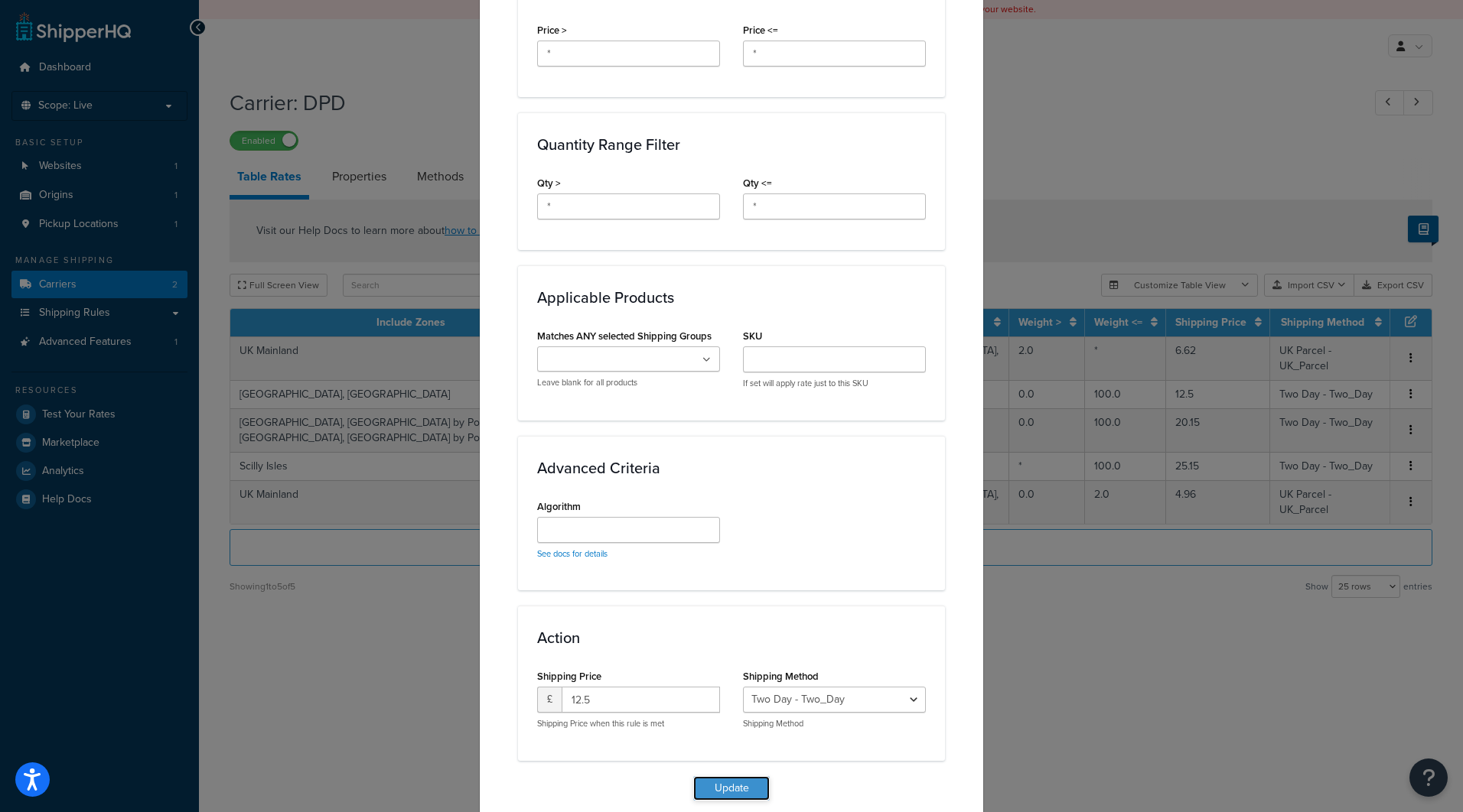
click at [726, 797] on button "Update" at bounding box center [731, 789] width 76 height 24
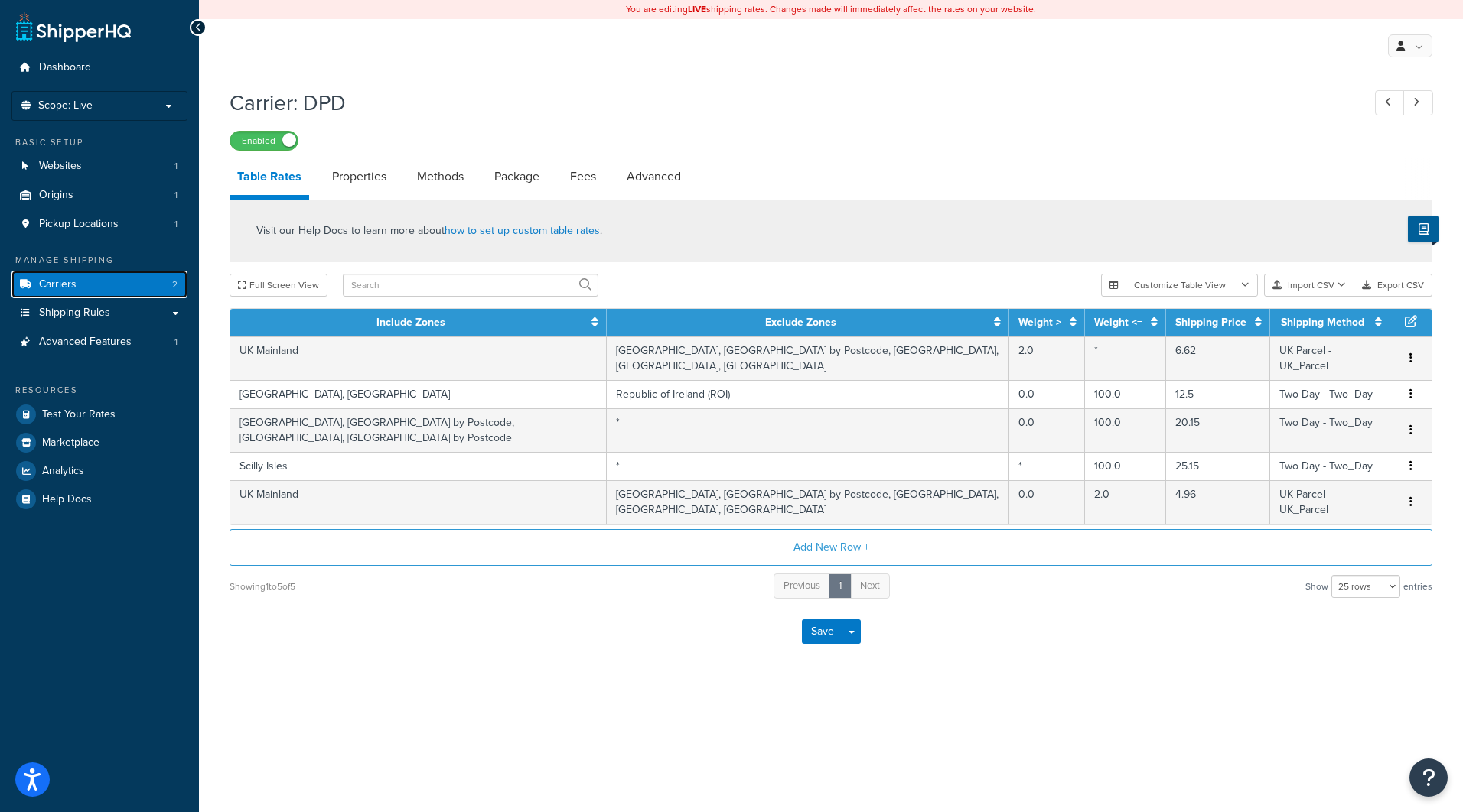
click at [98, 294] on link "Carriers 2" at bounding box center [99, 284] width 176 height 28
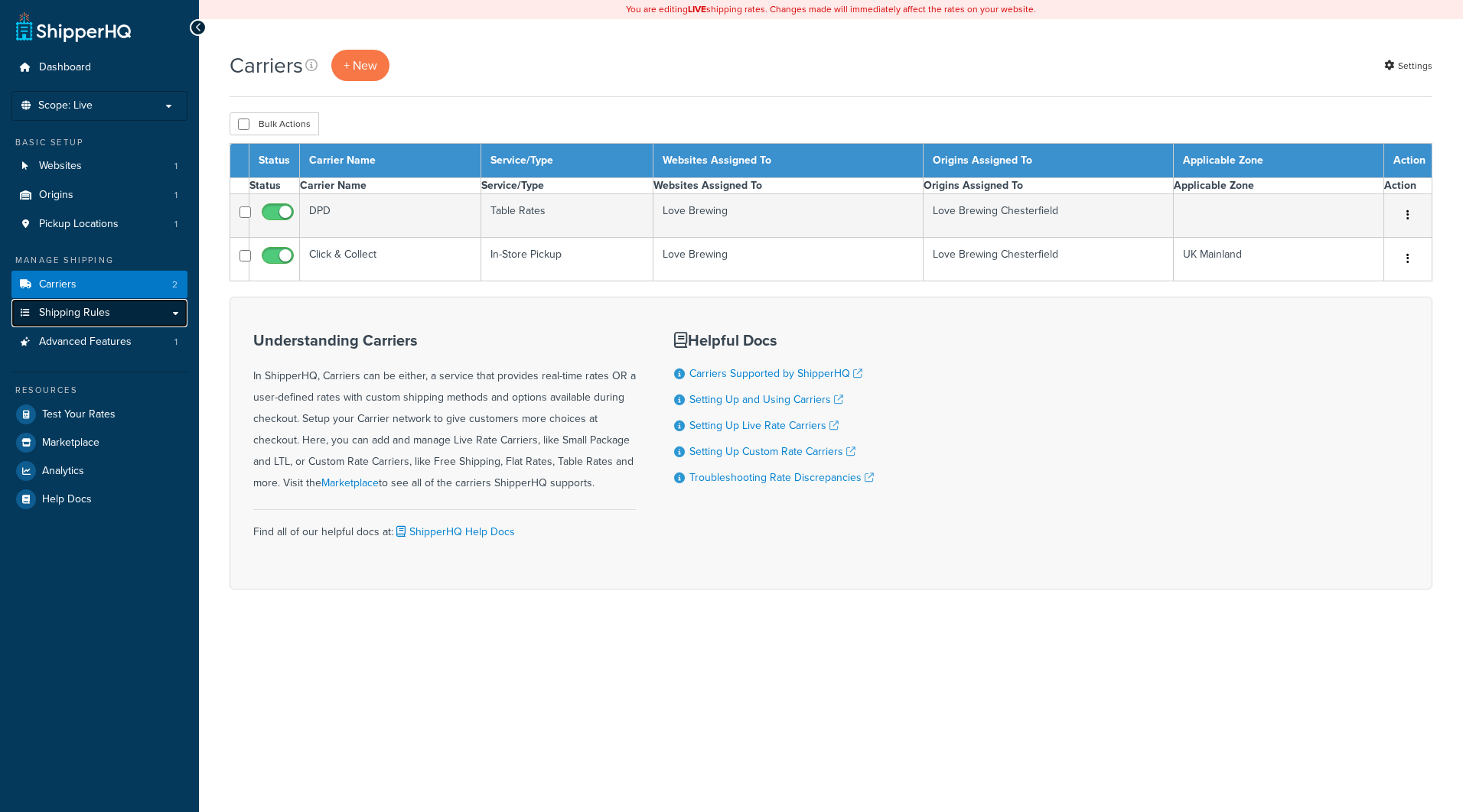
click at [98, 318] on span "Shipping Rules" at bounding box center [75, 314] width 71 height 13
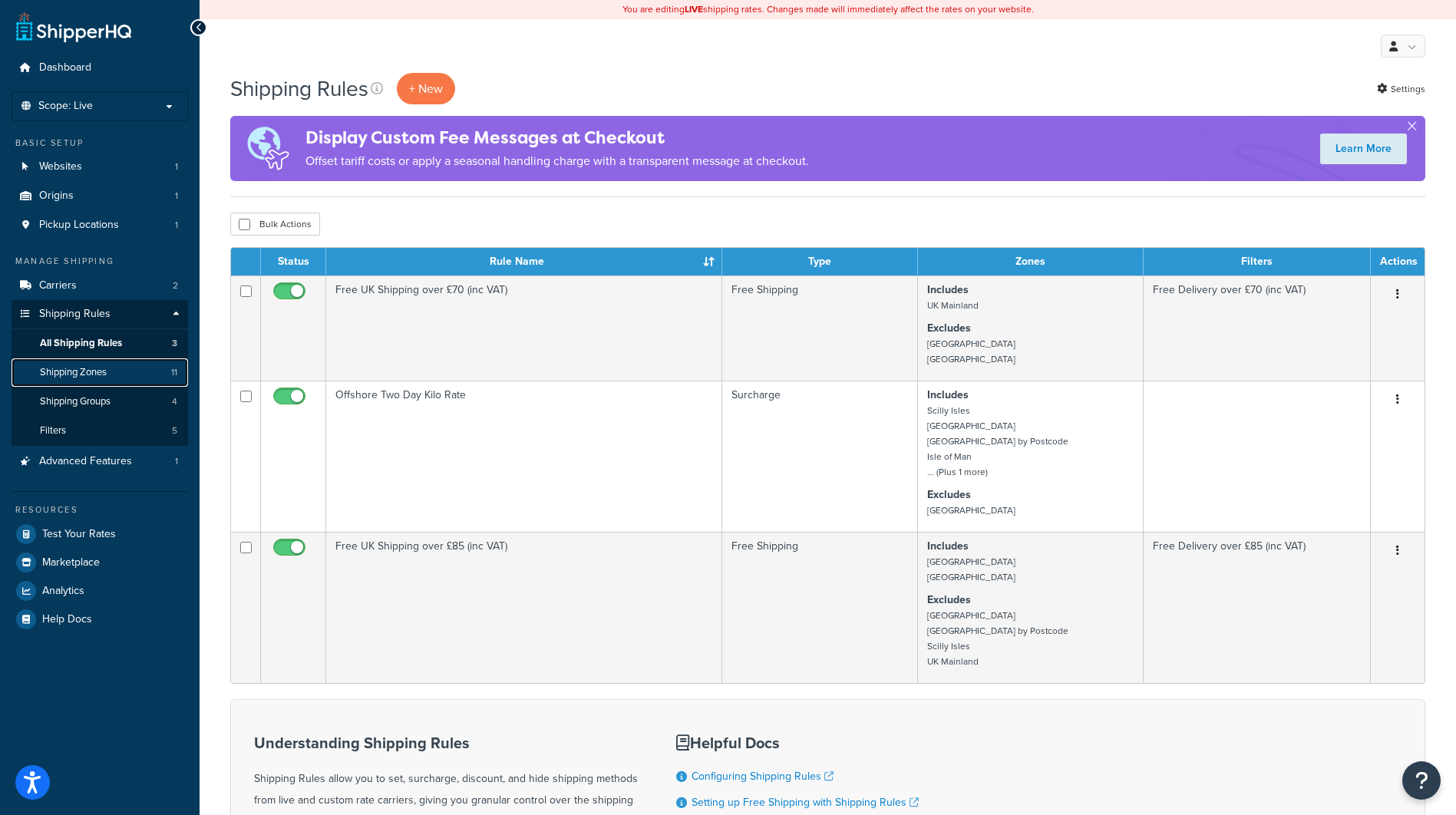
click at [86, 377] on span "Shipping Zones" at bounding box center [73, 373] width 67 height 13
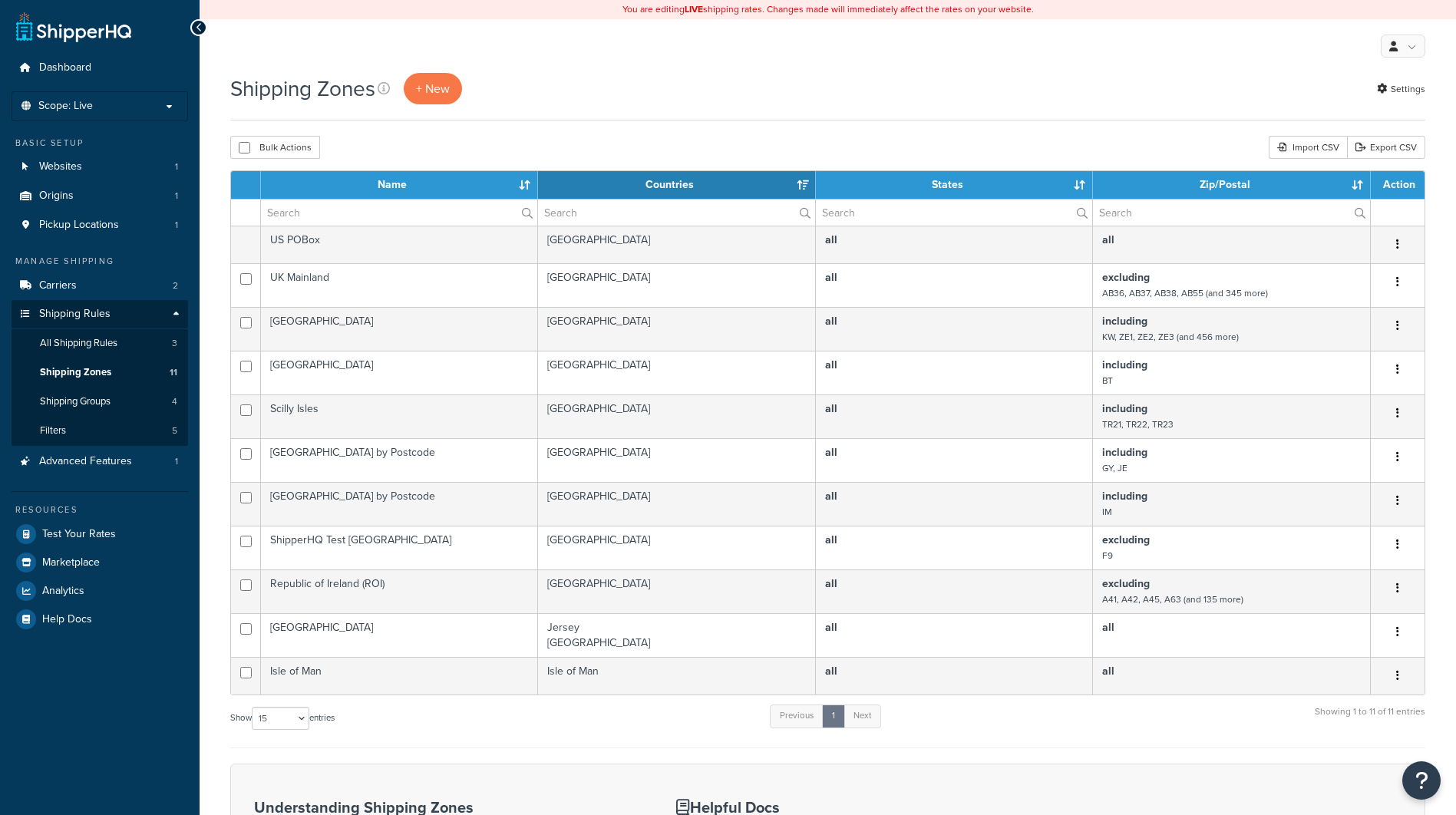
select select "15"
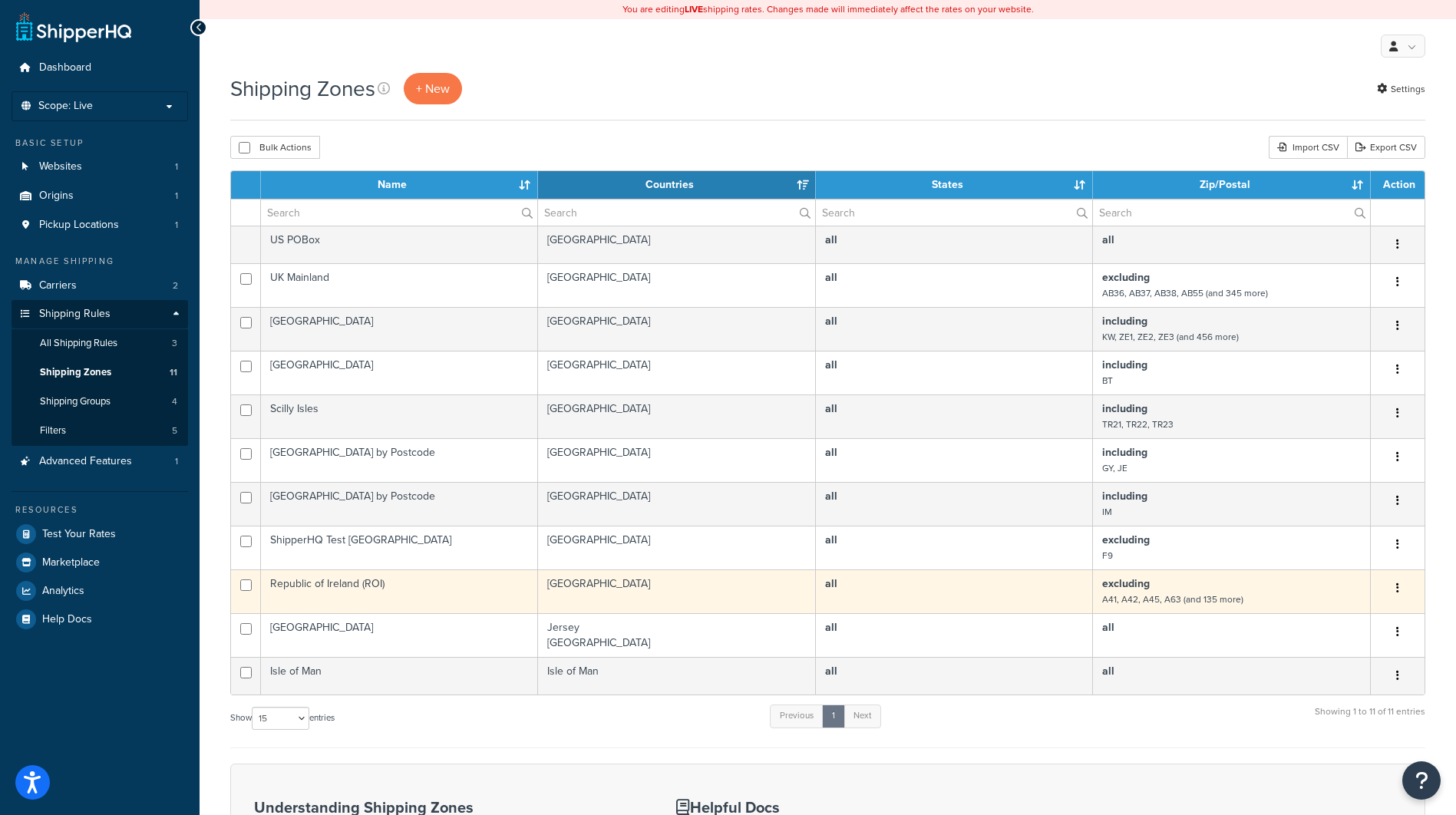
click at [1396, 588] on icon "button" at bounding box center [1397, 587] width 3 height 10
click at [1333, 619] on link "Edit" at bounding box center [1335, 619] width 121 height 31
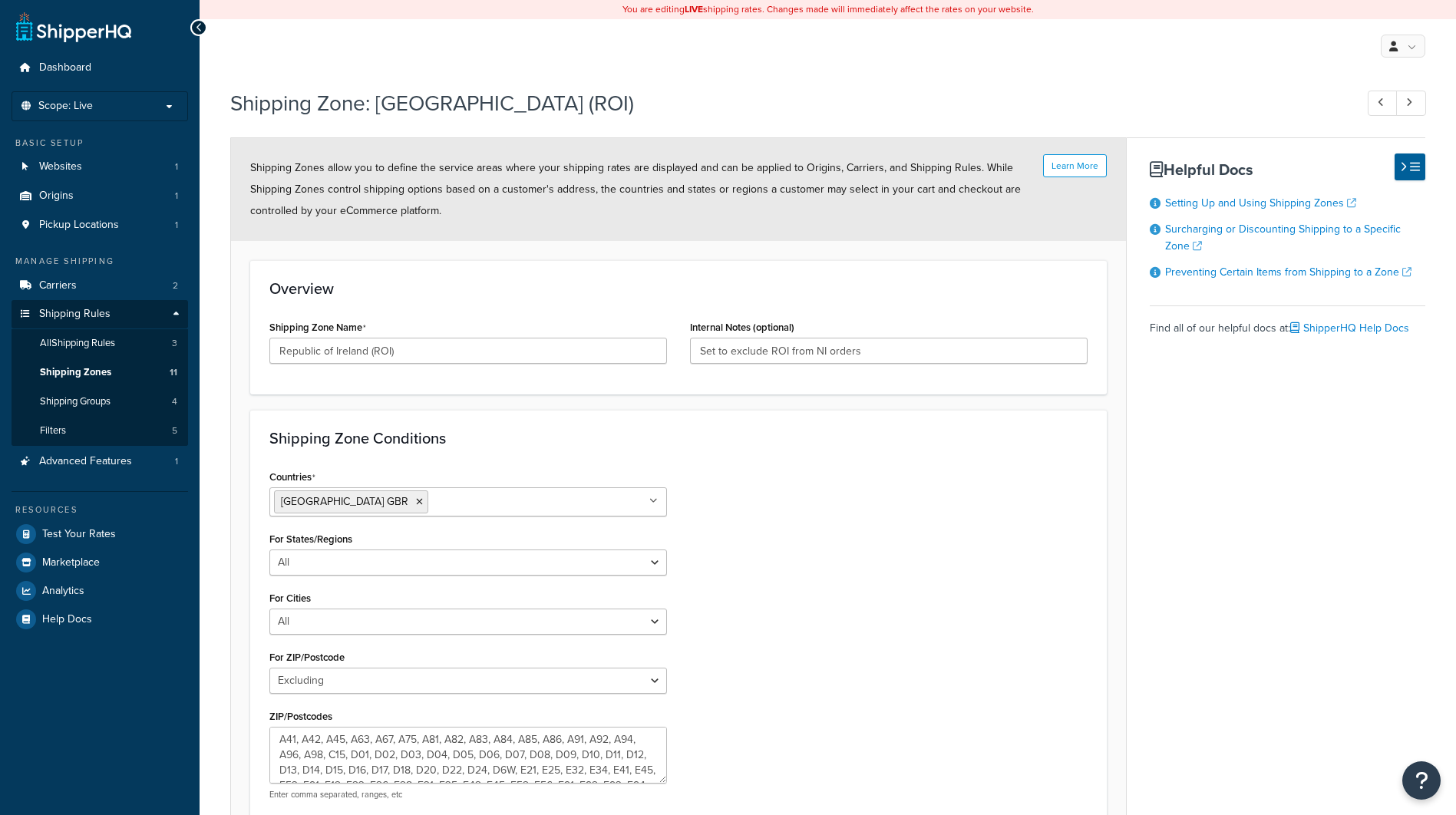
select select "excluding"
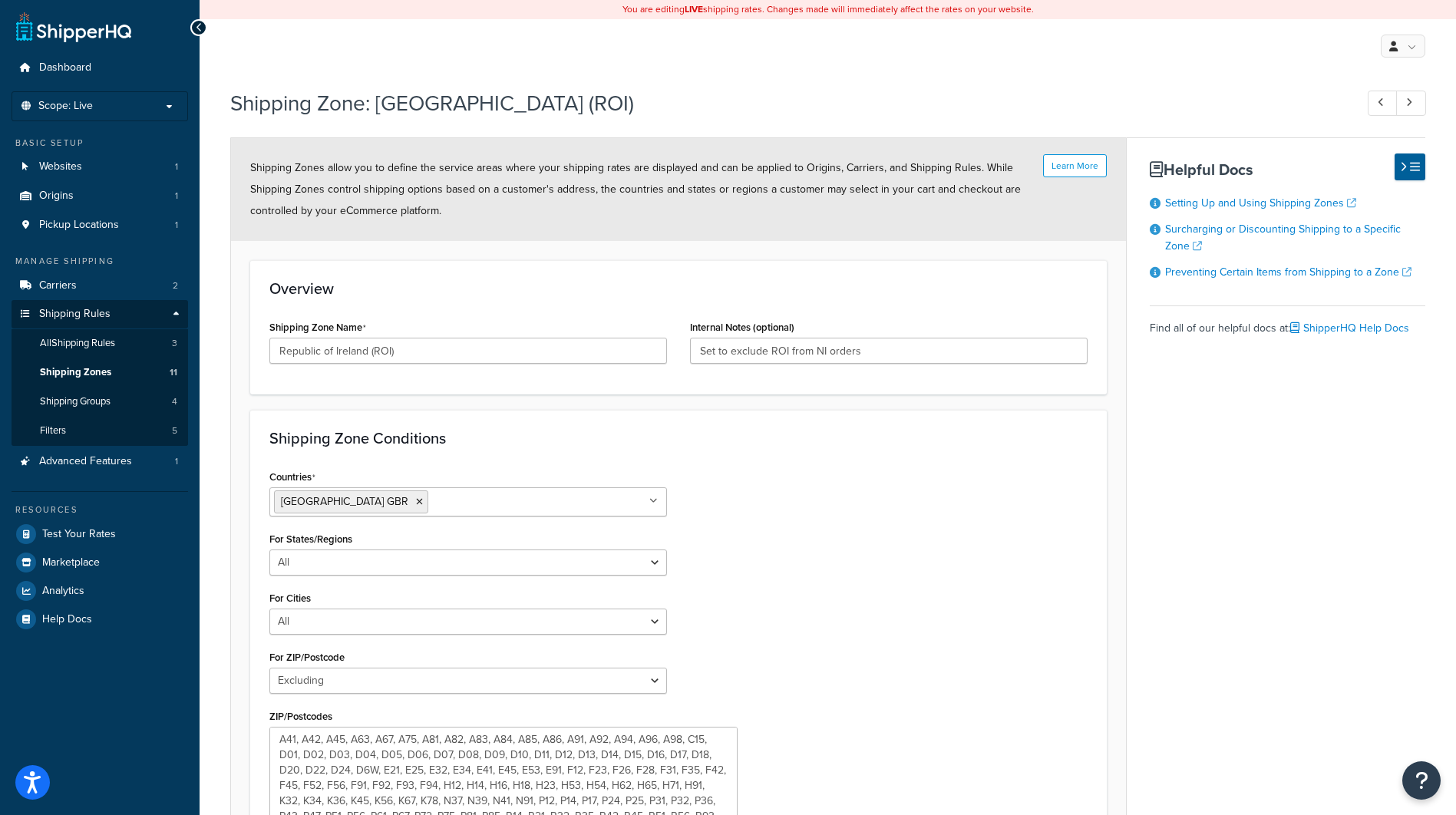
drag, startPoint x: 661, startPoint y: 777, endPoint x: 833, endPoint y: 794, distance: 172.8
click at [734, 815] on html "Press Alt+1 for screen-reader mode, Alt+0 to cancel Accessibility Screen-Reader…" at bounding box center [728, 507] width 1456 height 1014
click at [104, 288] on link "Carriers 2" at bounding box center [99, 285] width 176 height 28
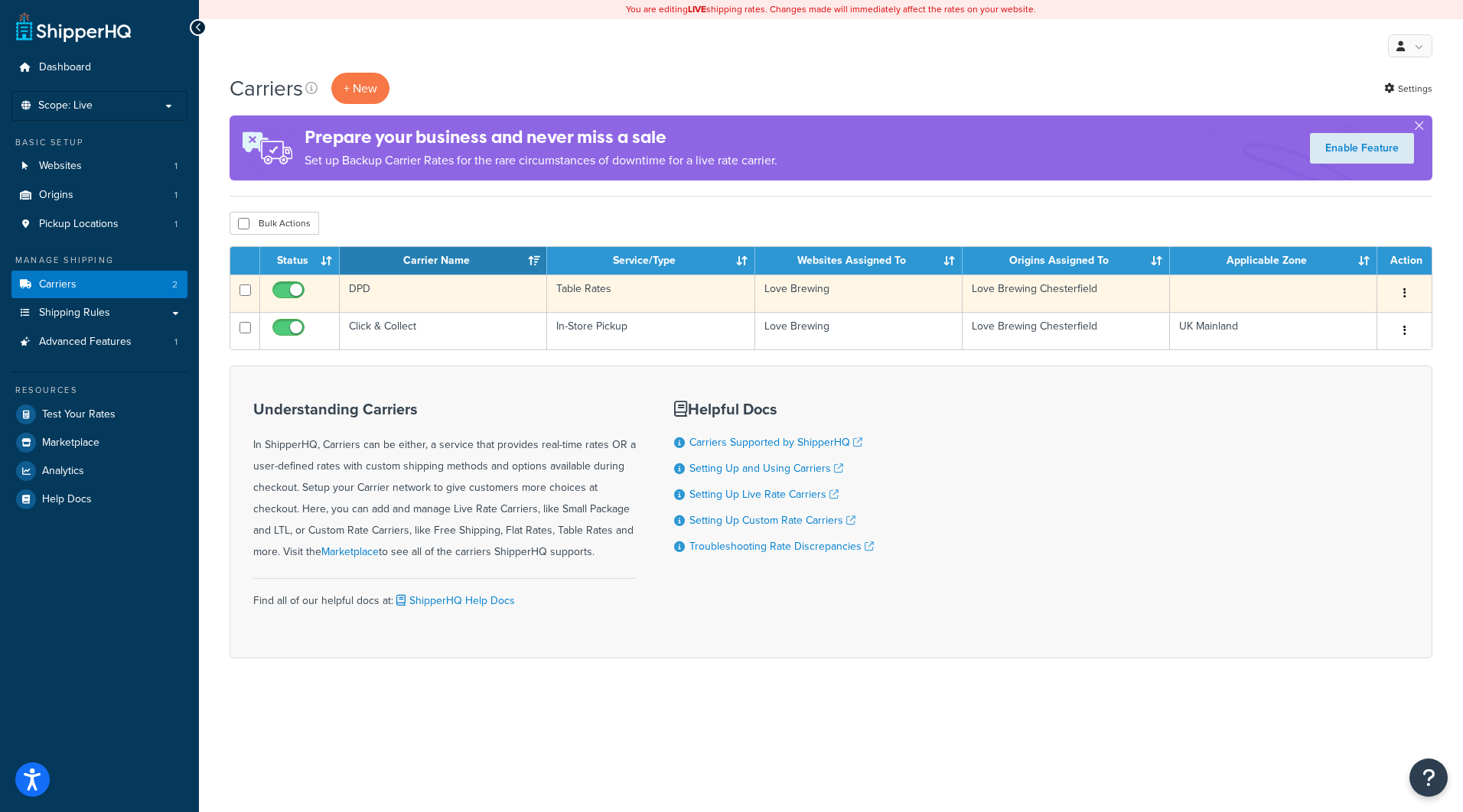
click at [1403, 293] on icon "button" at bounding box center [1404, 292] width 3 height 10
click at [1315, 330] on link "Edit" at bounding box center [1342, 324] width 121 height 31
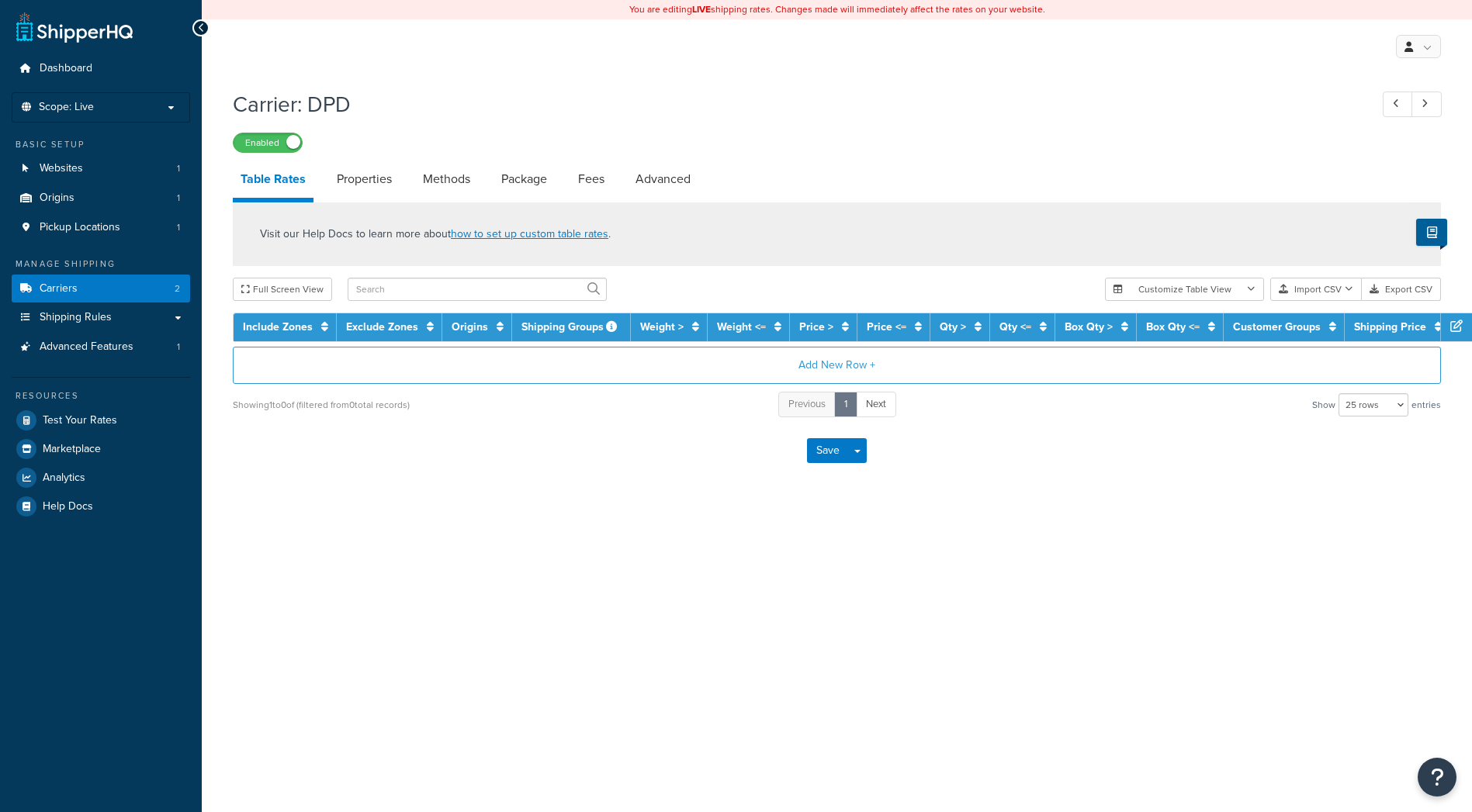
select select "25"
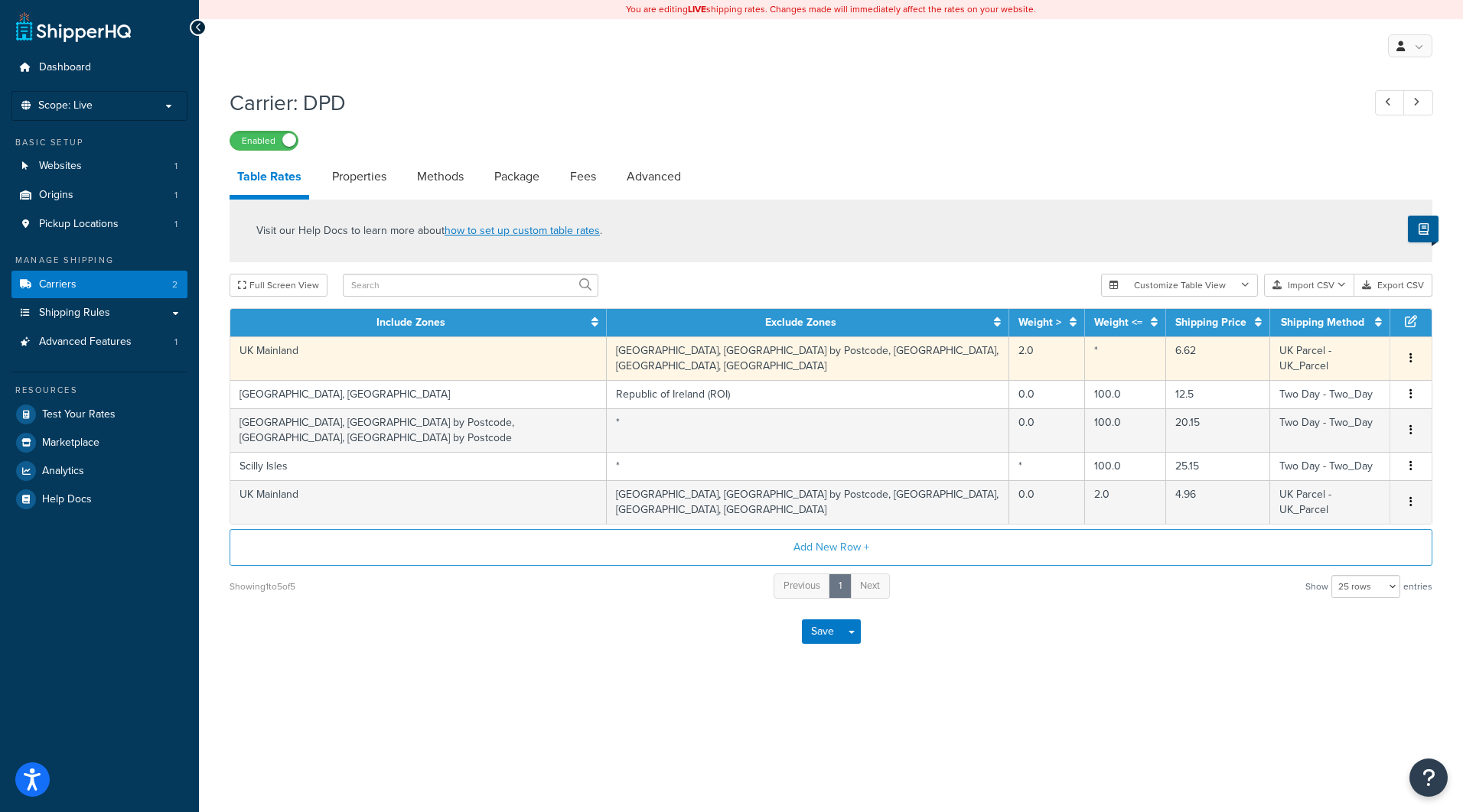
click at [1412, 357] on button "button" at bounding box center [1410, 359] width 12 height 17
click at [1347, 332] on div "Edit" at bounding box center [1333, 329] width 109 height 31
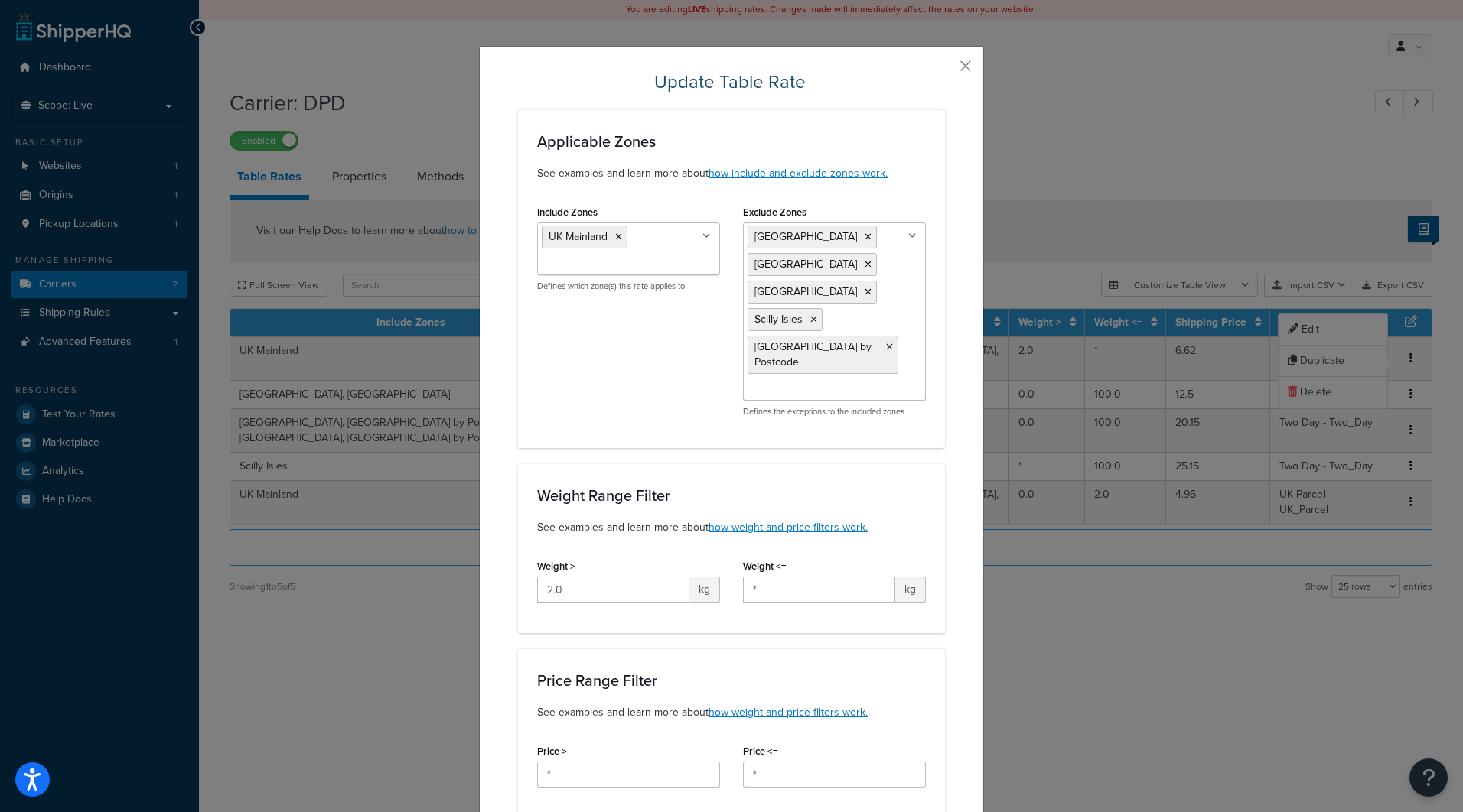
click at [907, 391] on ul "[GEOGRAPHIC_DATA] [GEOGRAPHIC_DATA] [GEOGRAPHIC_DATA] [GEOGRAPHIC_DATA] [GEOGRA…" at bounding box center [834, 312] width 183 height 178
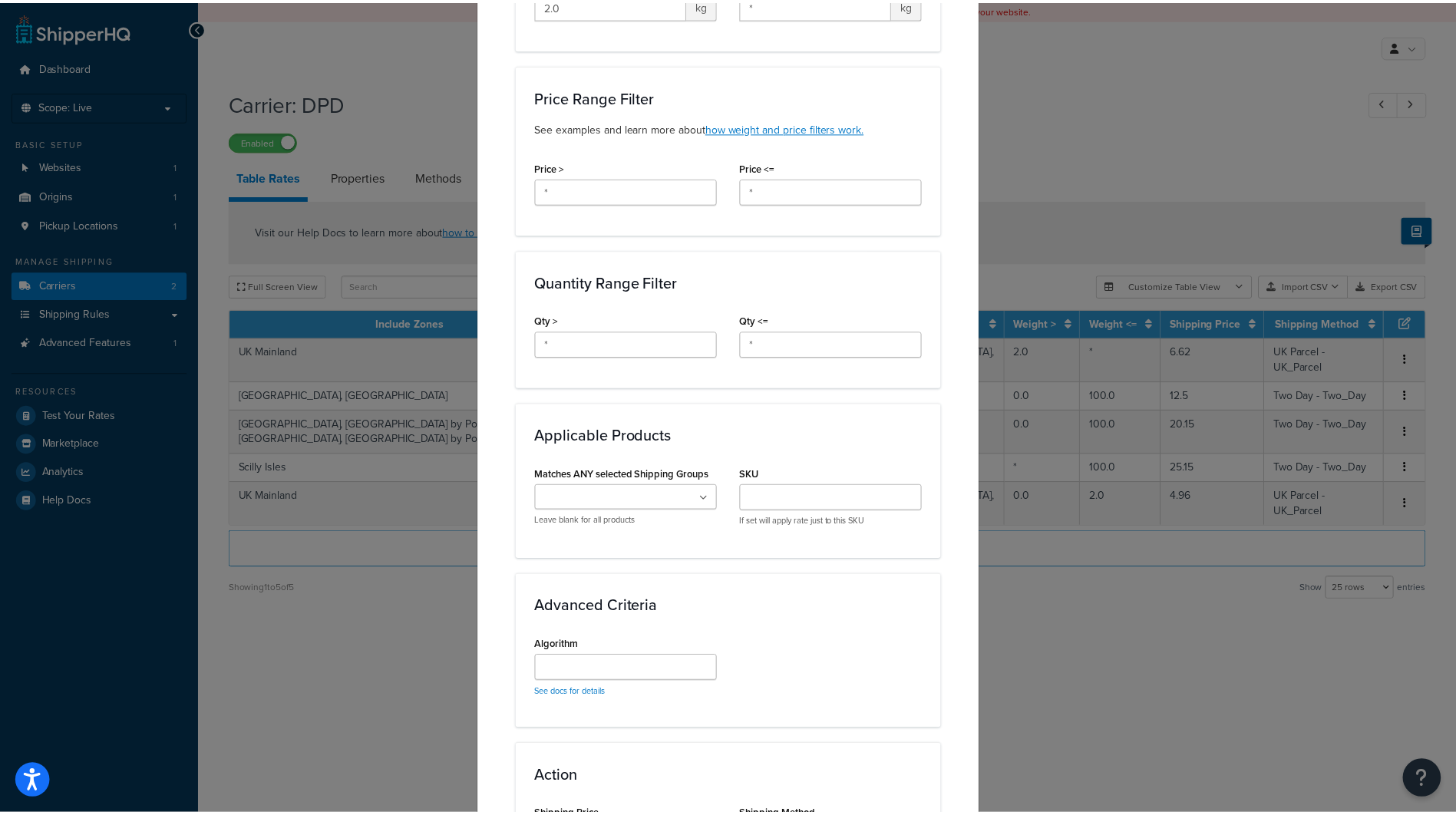
scroll to position [828, 0]
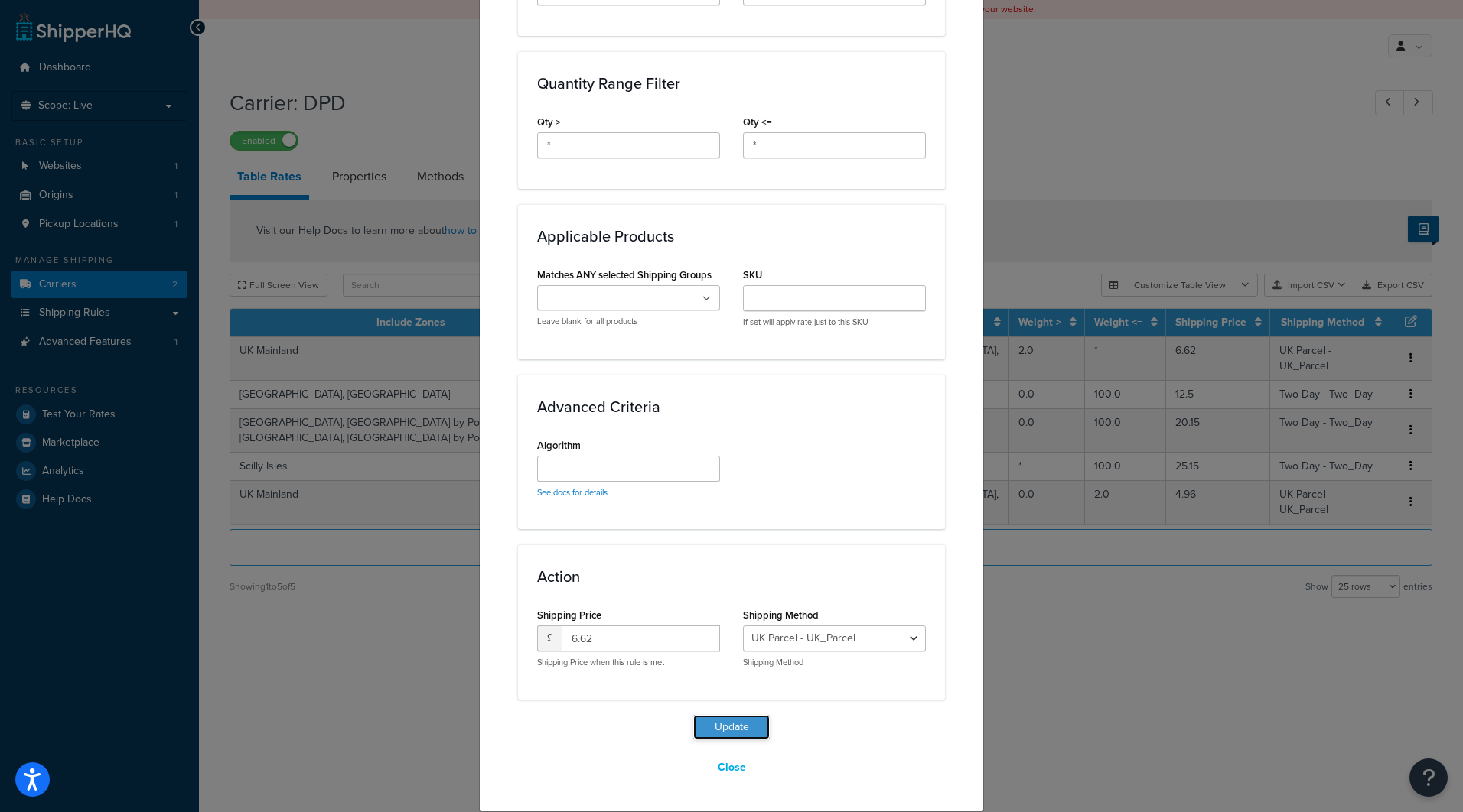
click at [741, 728] on button "Update" at bounding box center [731, 728] width 76 height 24
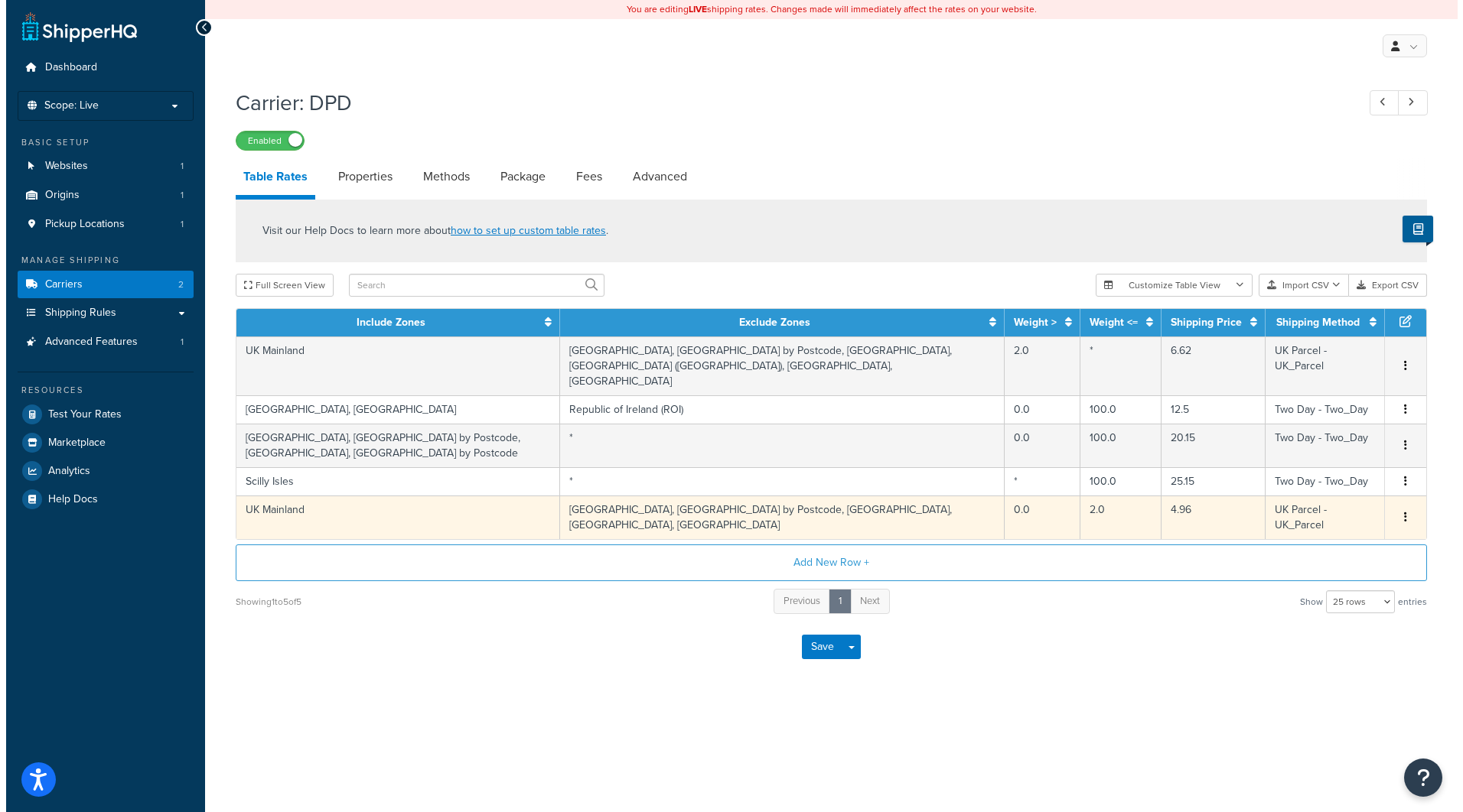
scroll to position [0, 0]
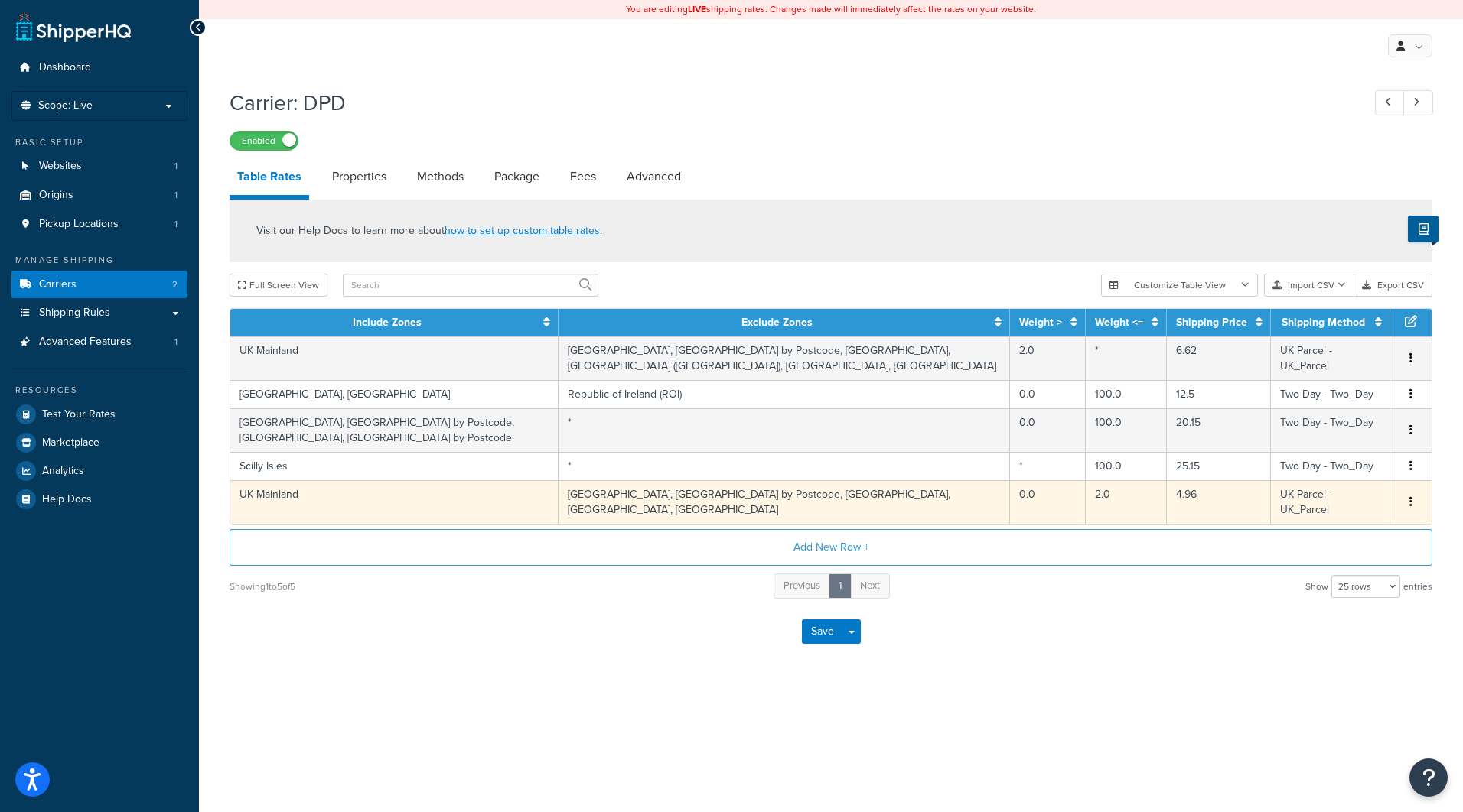
click at [1409, 505] on icon "button" at bounding box center [1410, 501] width 3 height 10
click at [1325, 479] on div "Edit" at bounding box center [1333, 473] width 109 height 31
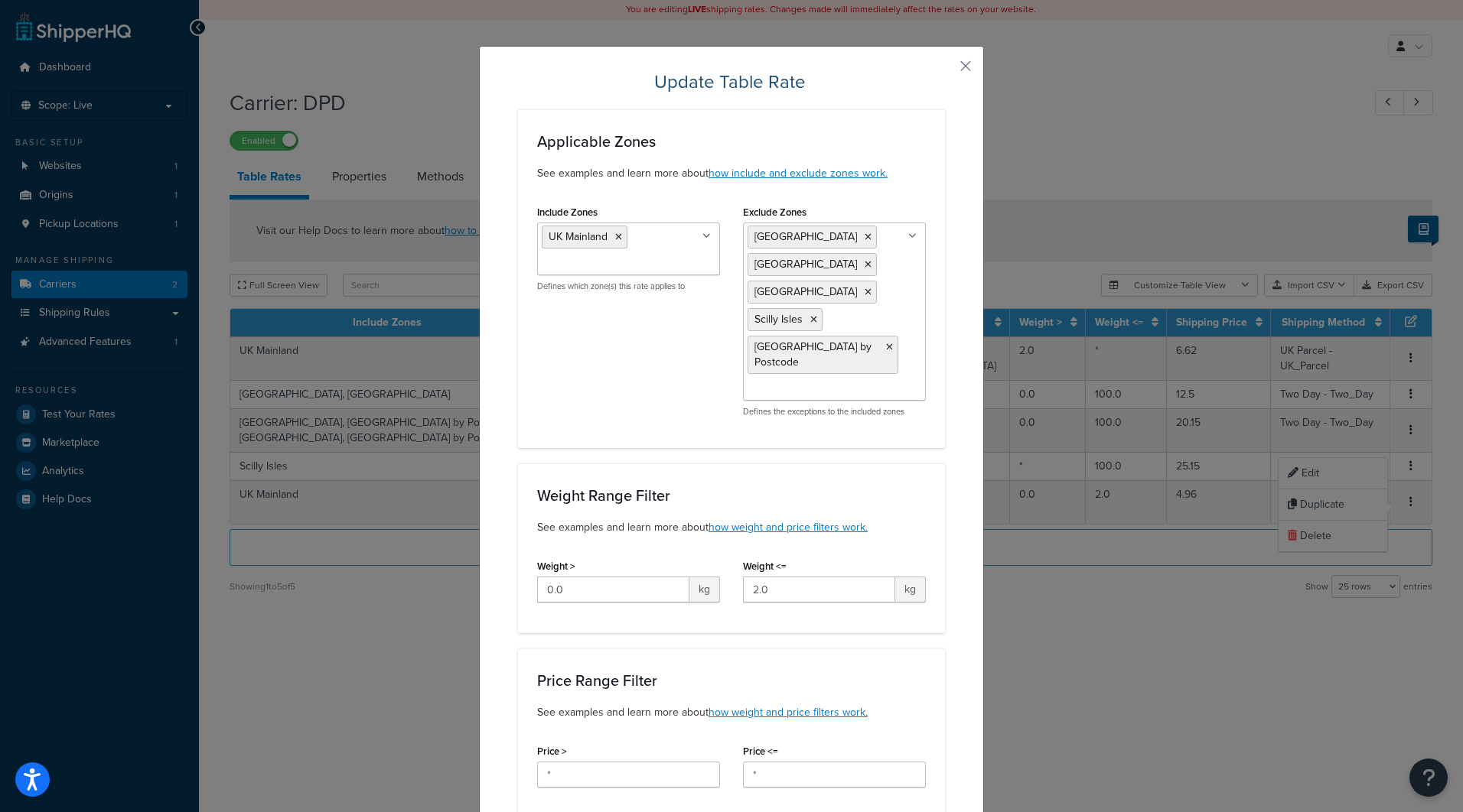
click at [913, 388] on ul "[GEOGRAPHIC_DATA] [GEOGRAPHIC_DATA] [GEOGRAPHIC_DATA] [GEOGRAPHIC_DATA] [GEOGRA…" at bounding box center [834, 312] width 183 height 178
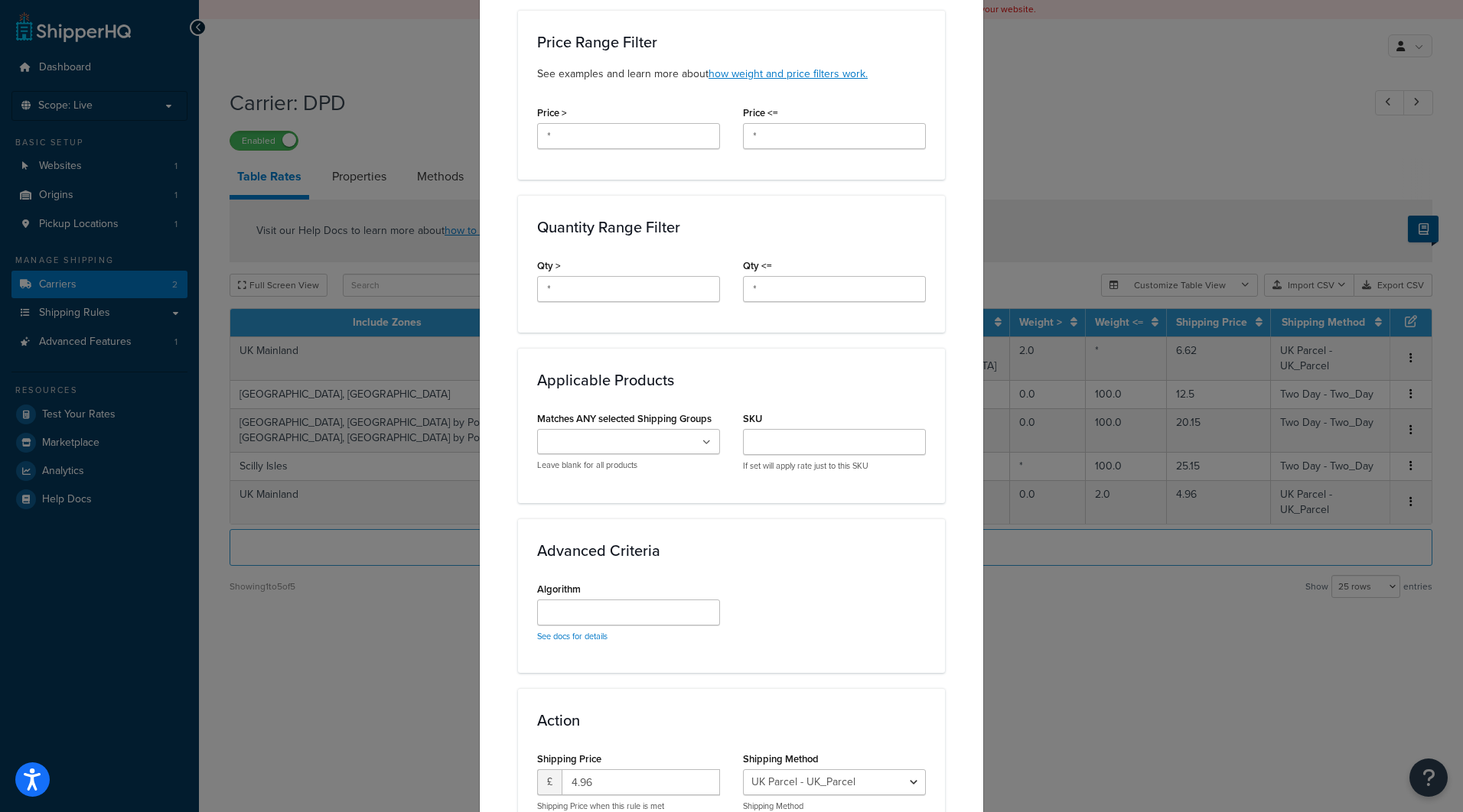
scroll to position [825, 0]
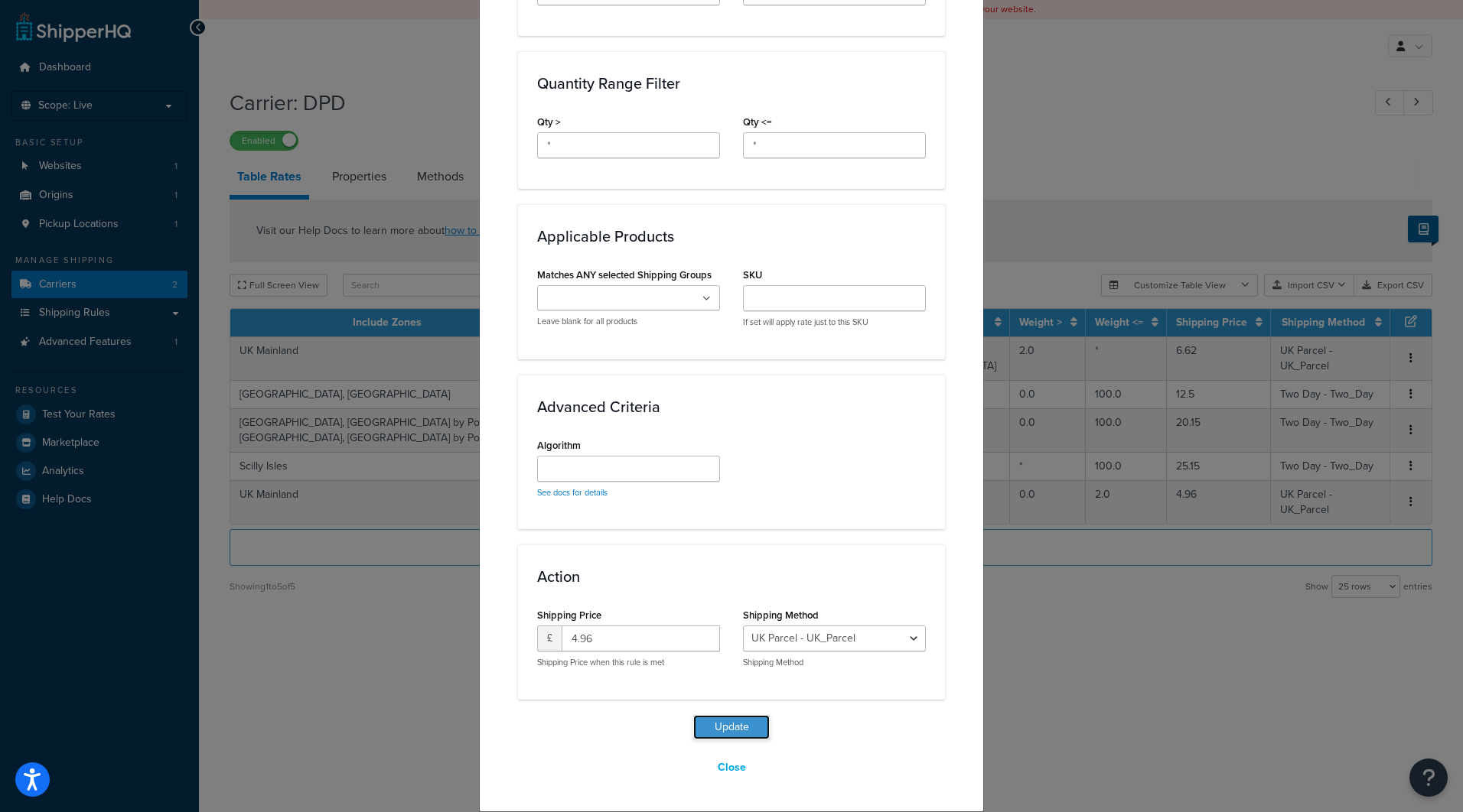
click at [734, 730] on button "Update" at bounding box center [731, 728] width 76 height 24
